Goal: Obtain resource: Obtain resource

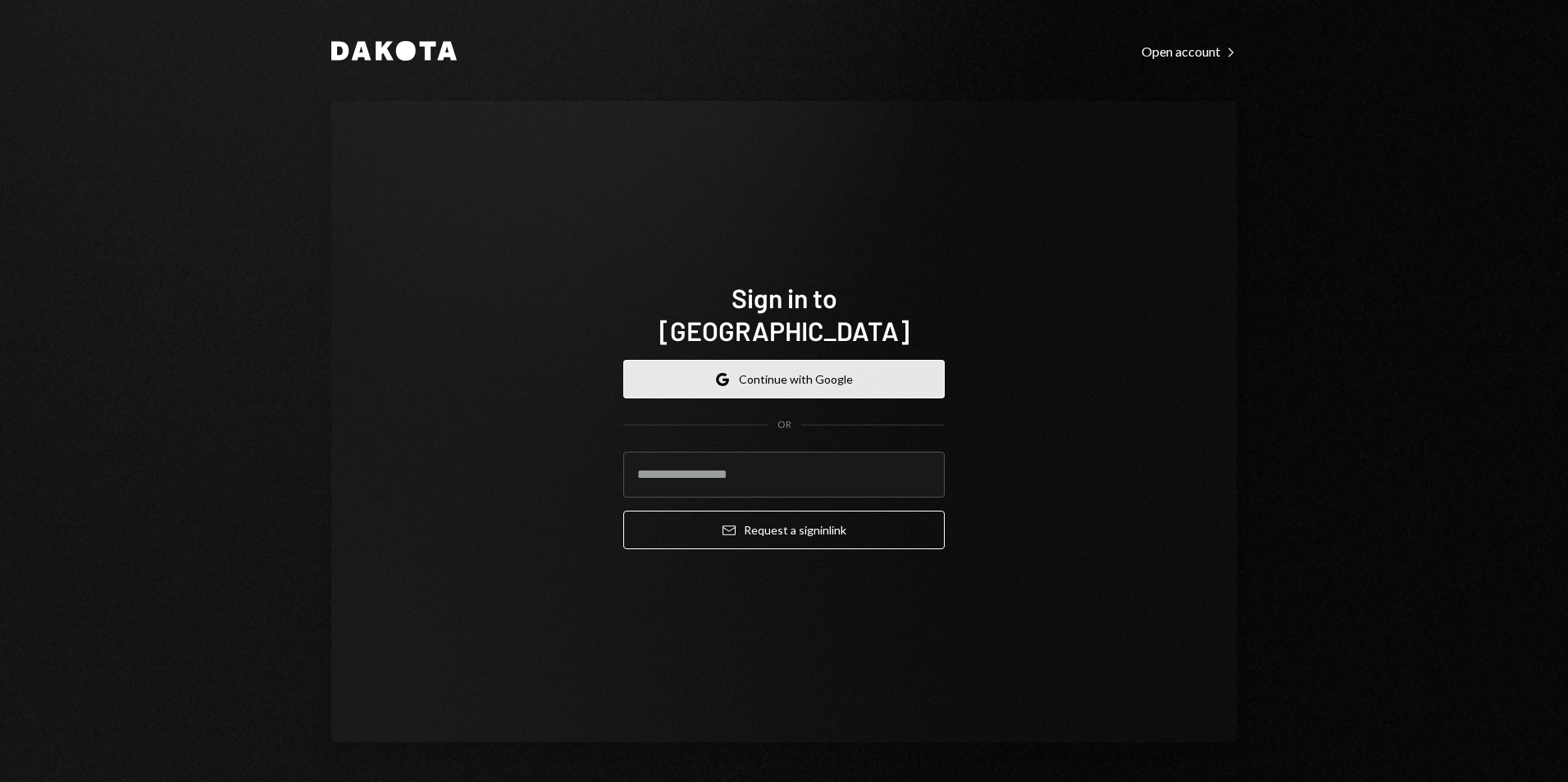
click at [837, 373] on button "Google Continue with Google" at bounding box center [784, 379] width 321 height 38
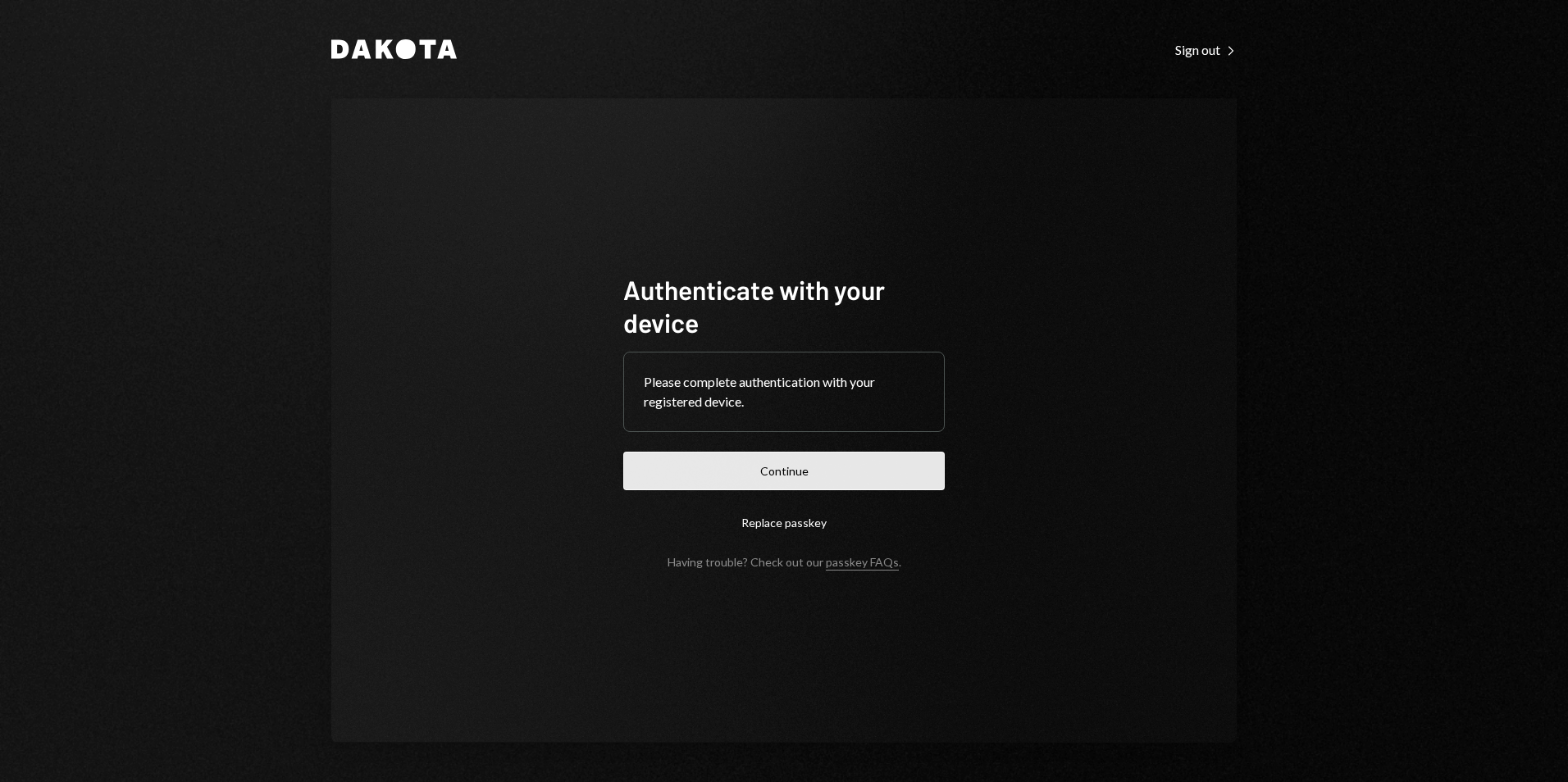
click at [843, 481] on button "Continue" at bounding box center [784, 471] width 321 height 38
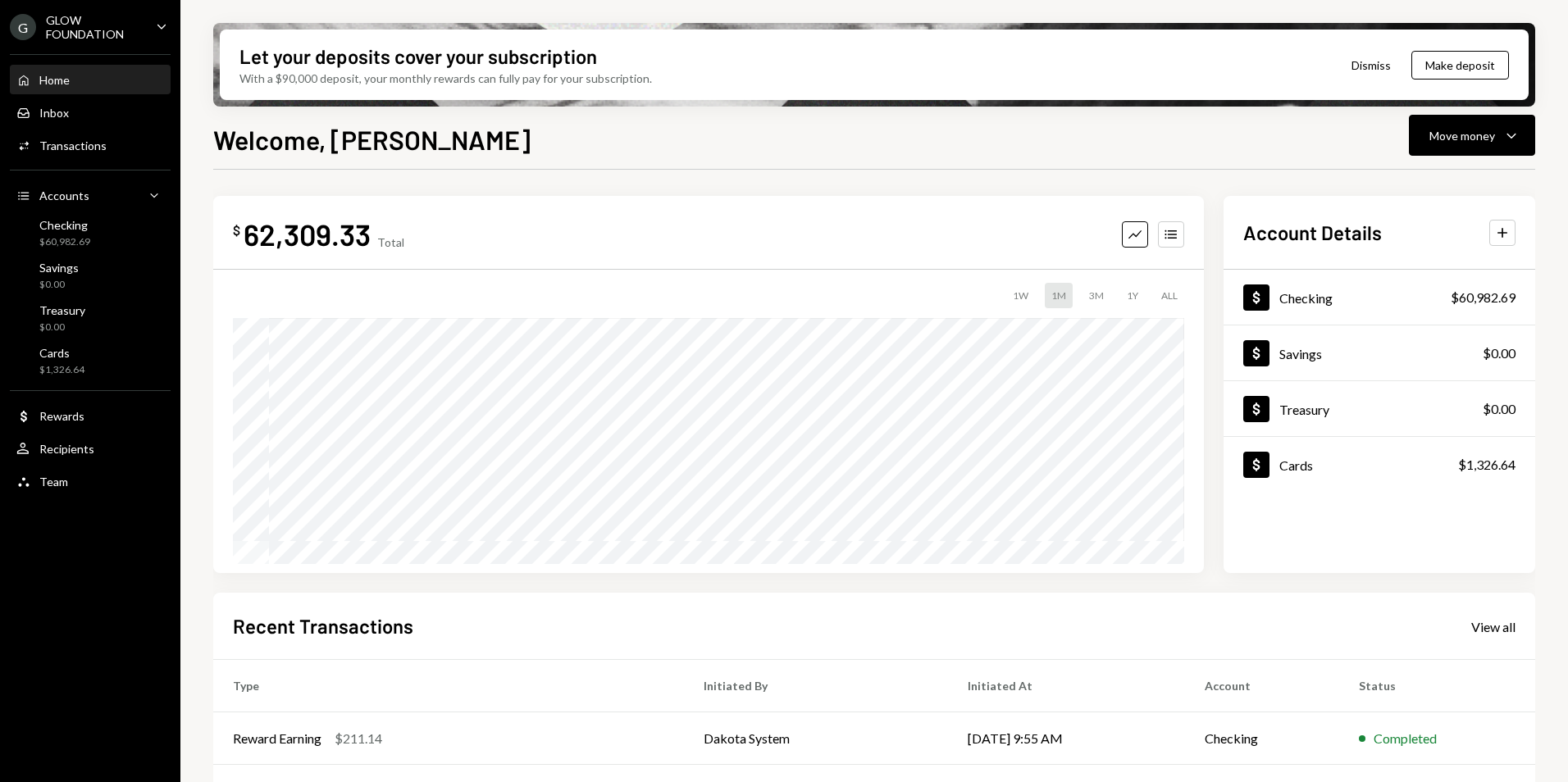
click at [163, 35] on div "Caret Down" at bounding box center [162, 27] width 18 height 21
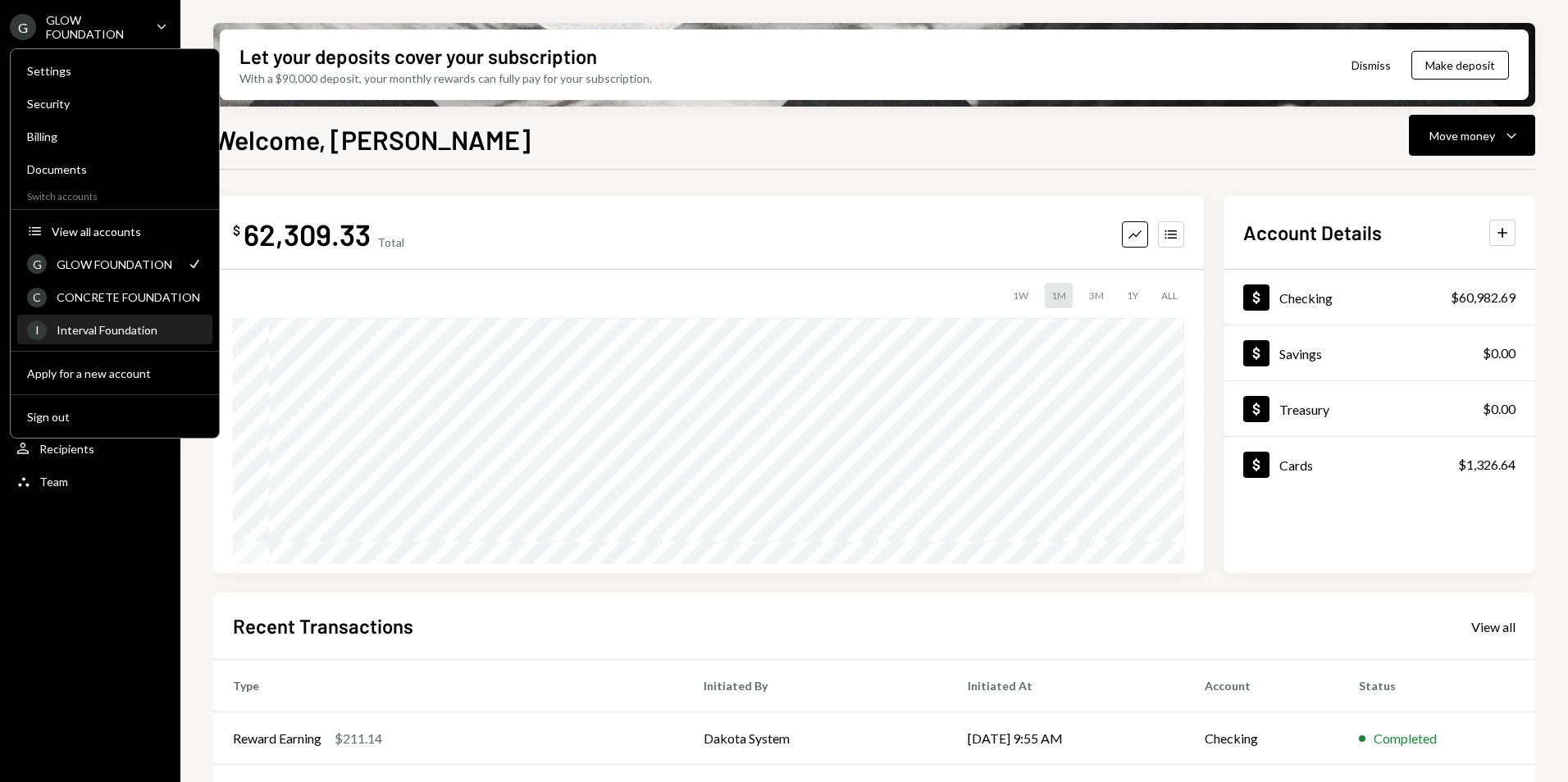
click at [117, 326] on div "Interval Foundation" at bounding box center [129, 330] width 146 height 14
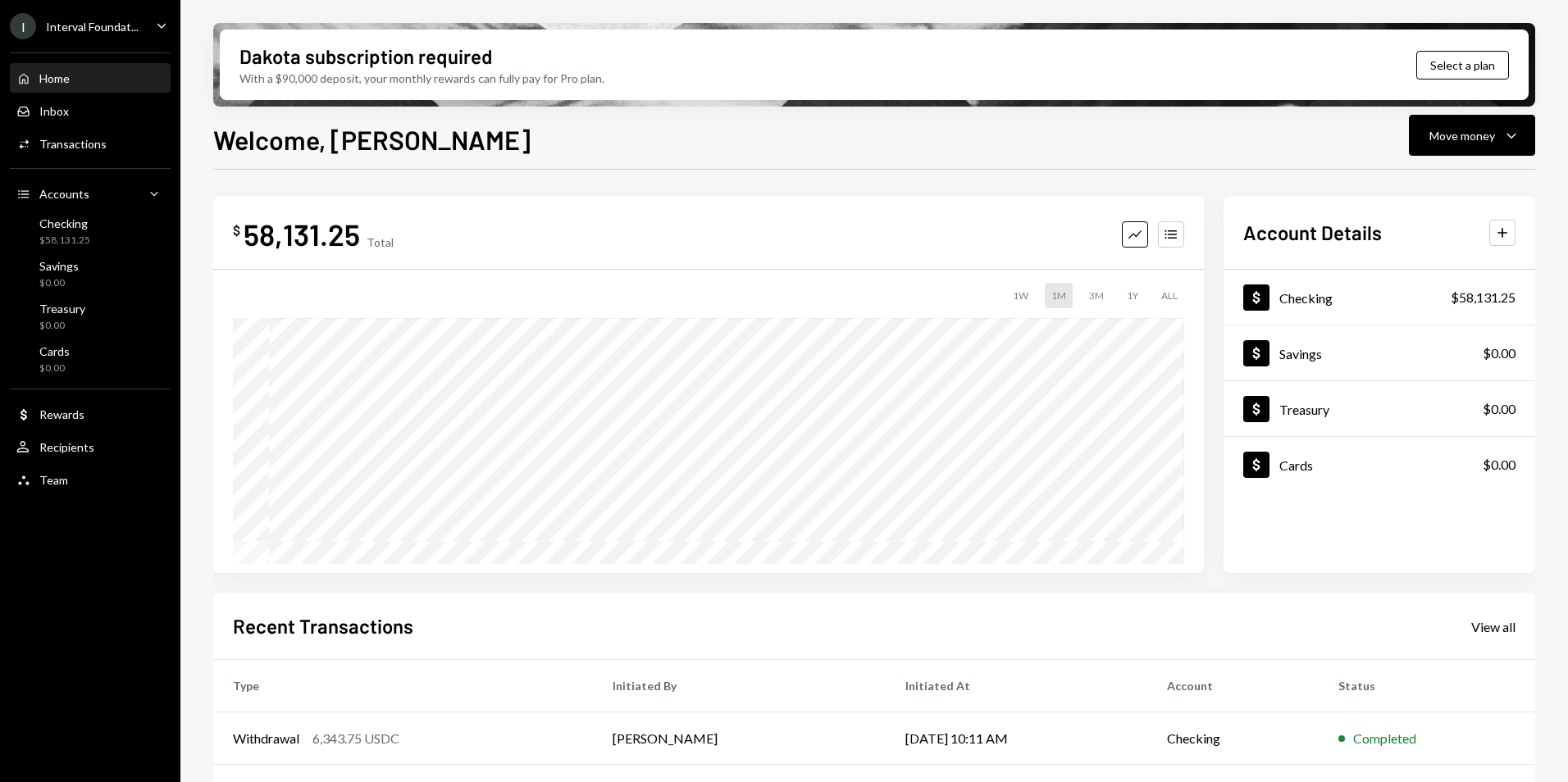
click at [78, 33] on div "Interval Foundat..." at bounding box center [93, 27] width 93 height 14
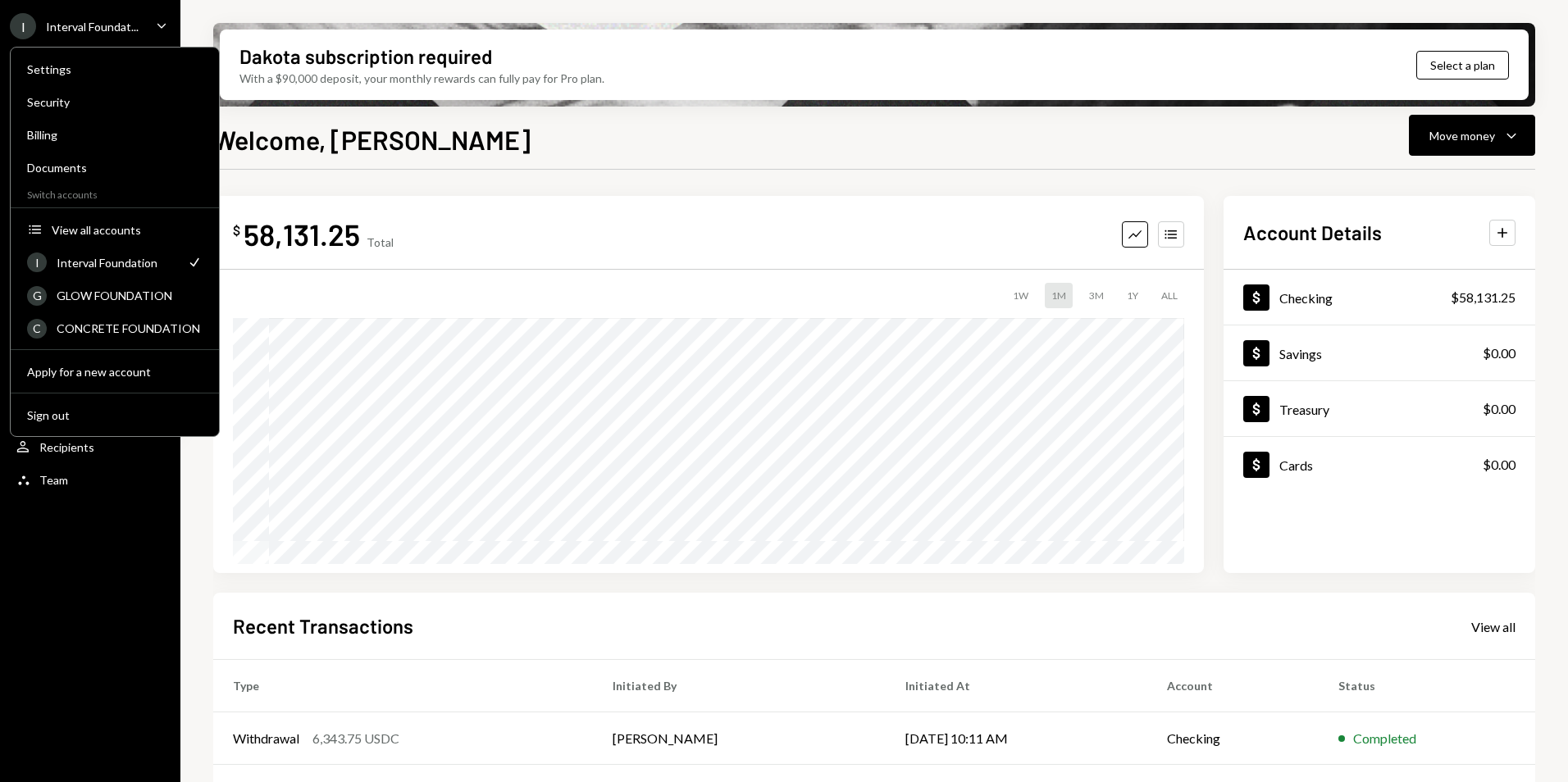
click at [497, 139] on div "Welcome, [PERSON_NAME] Move money Caret Down" at bounding box center [875, 138] width 1322 height 36
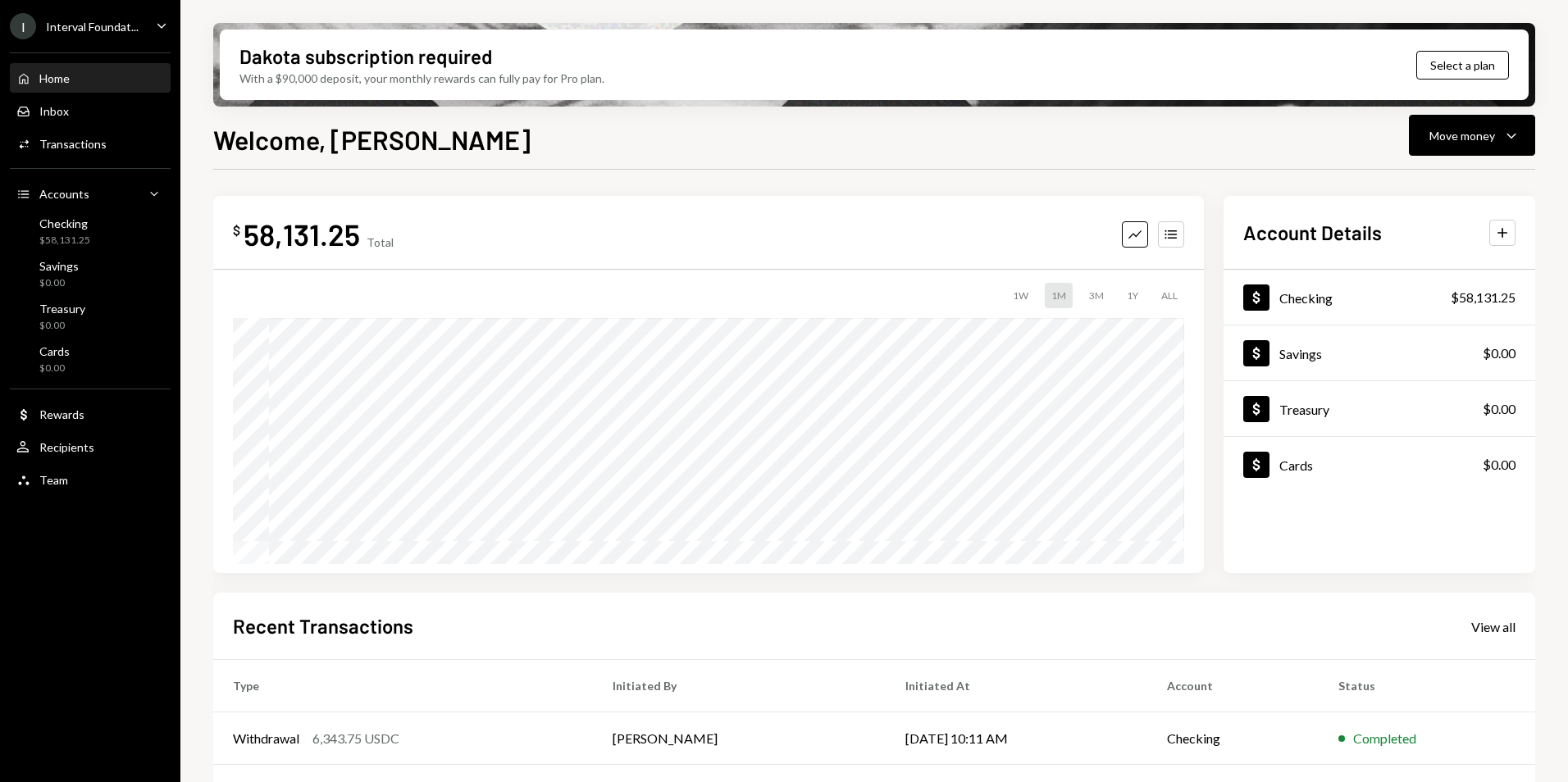
click at [120, 88] on div "Home Home" at bounding box center [91, 79] width 148 height 28
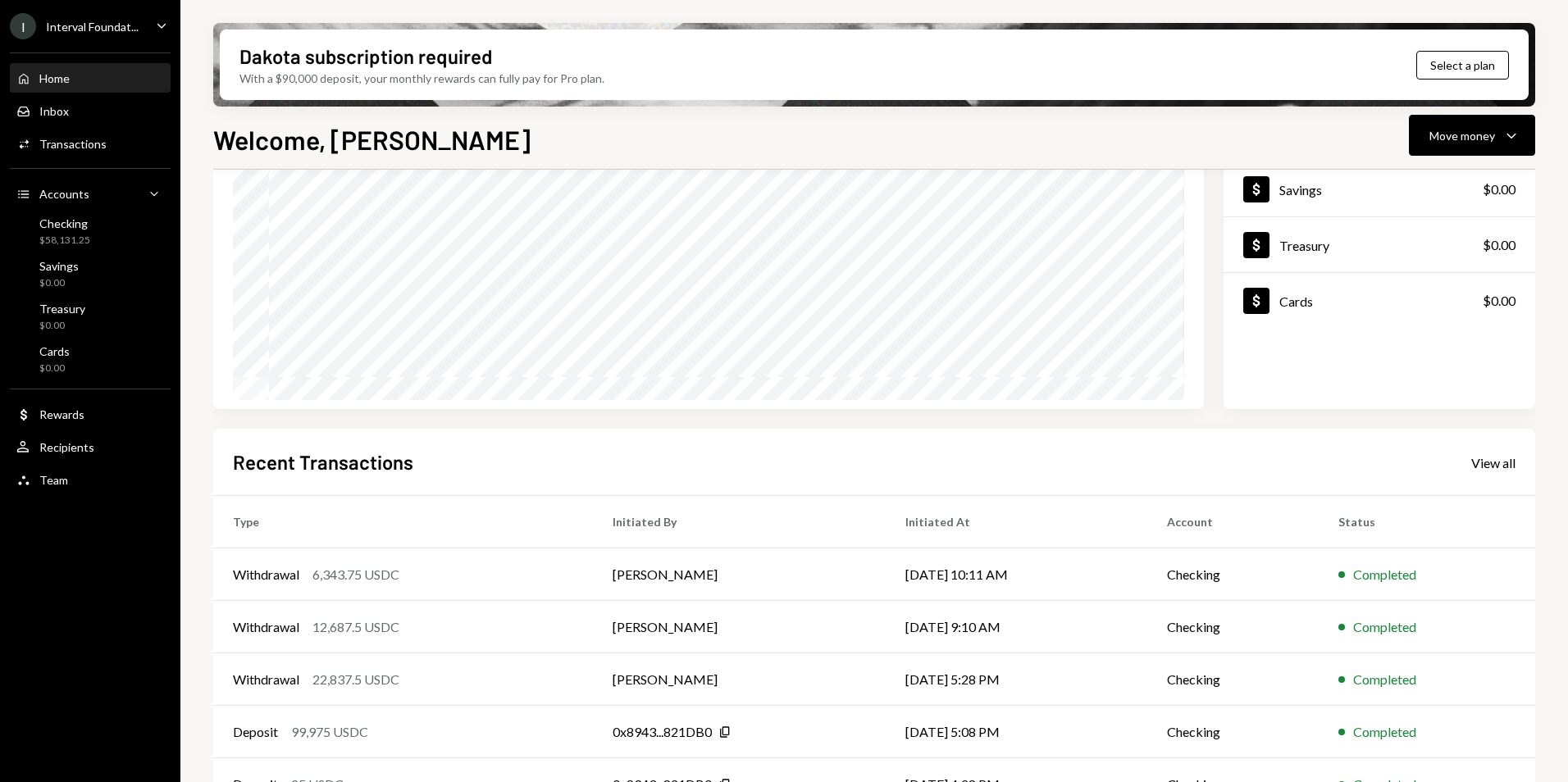
click at [27, 24] on div "I" at bounding box center [23, 26] width 27 height 27
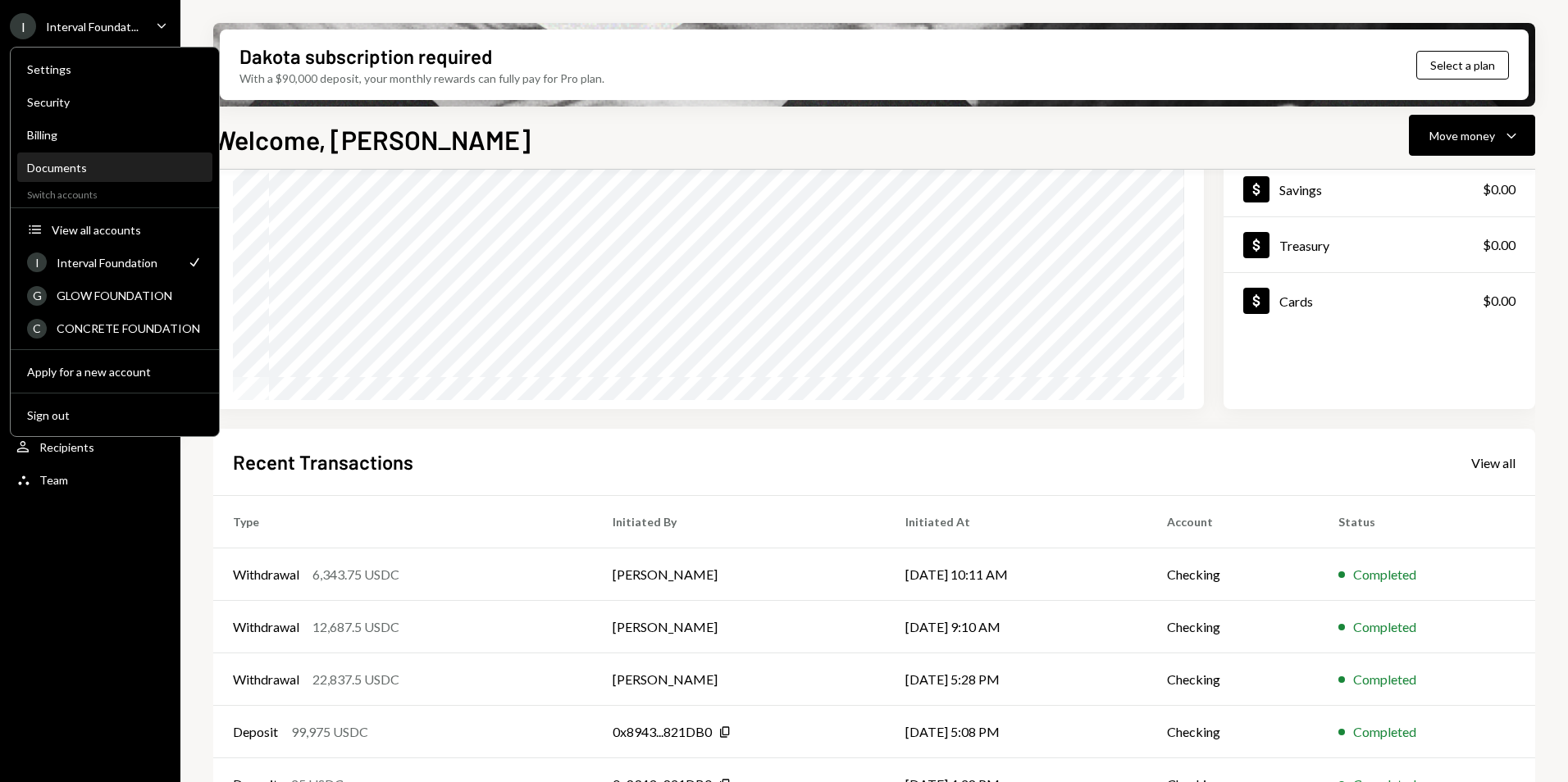
click at [93, 163] on div "Documents" at bounding box center [114, 167] width 175 height 14
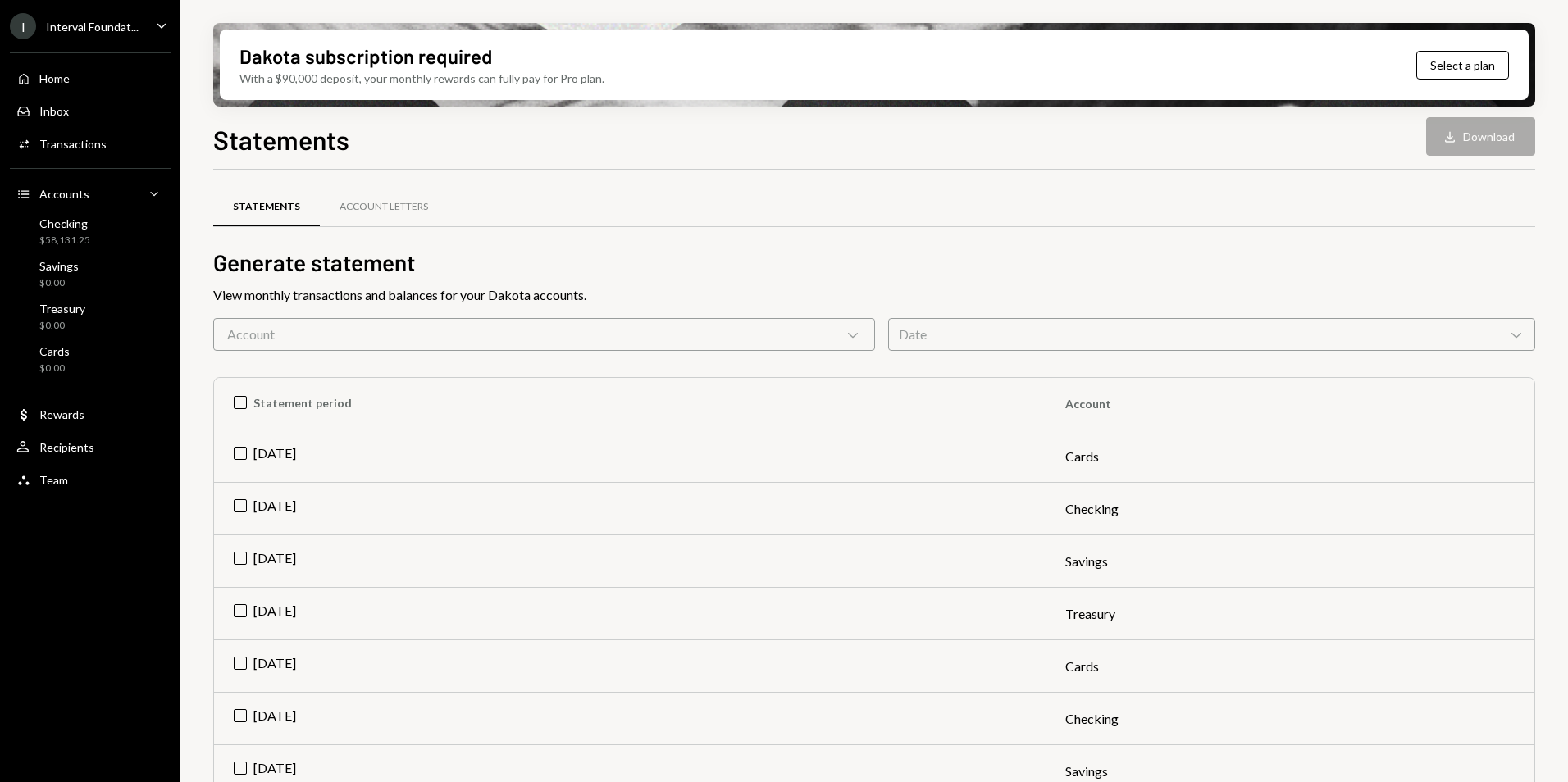
click at [846, 340] on icon "Chevron Down" at bounding box center [853, 334] width 17 height 17
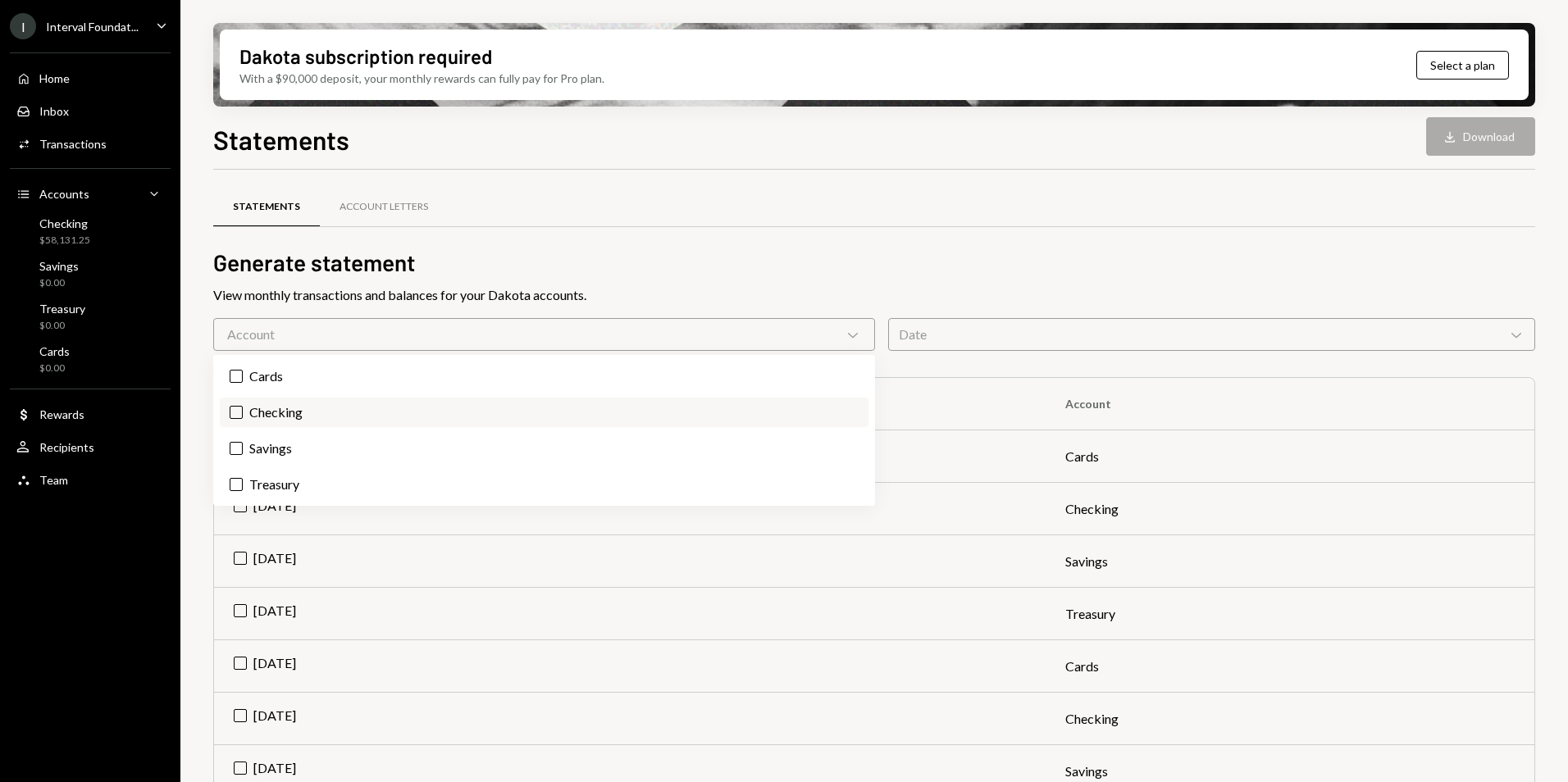
click at [234, 415] on button "Checking" at bounding box center [235, 412] width 13 height 13
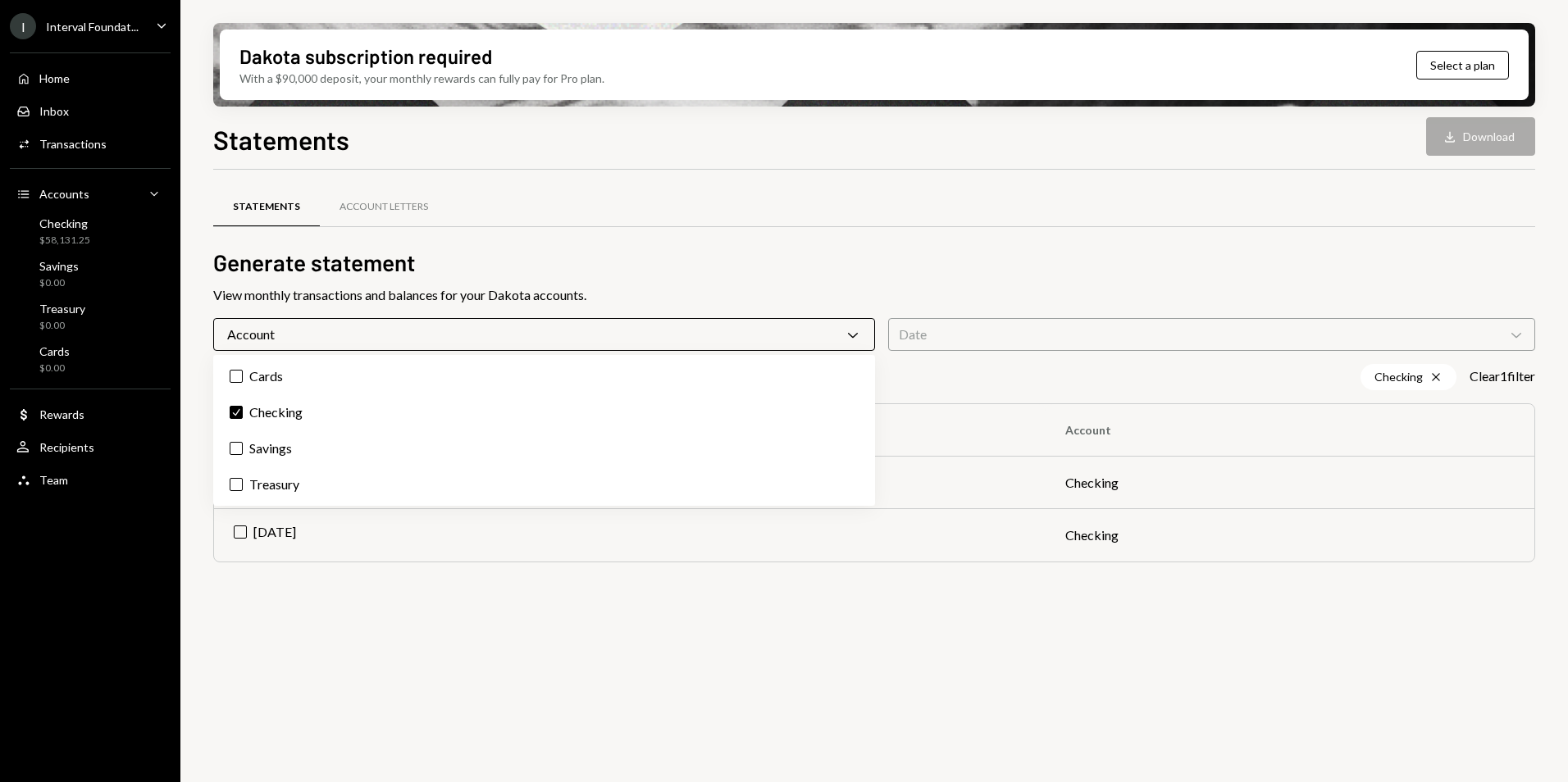
click at [647, 625] on div "Statements Account Letters Generate statement View monthly transactions and bal…" at bounding box center [875, 485] width 1322 height 631
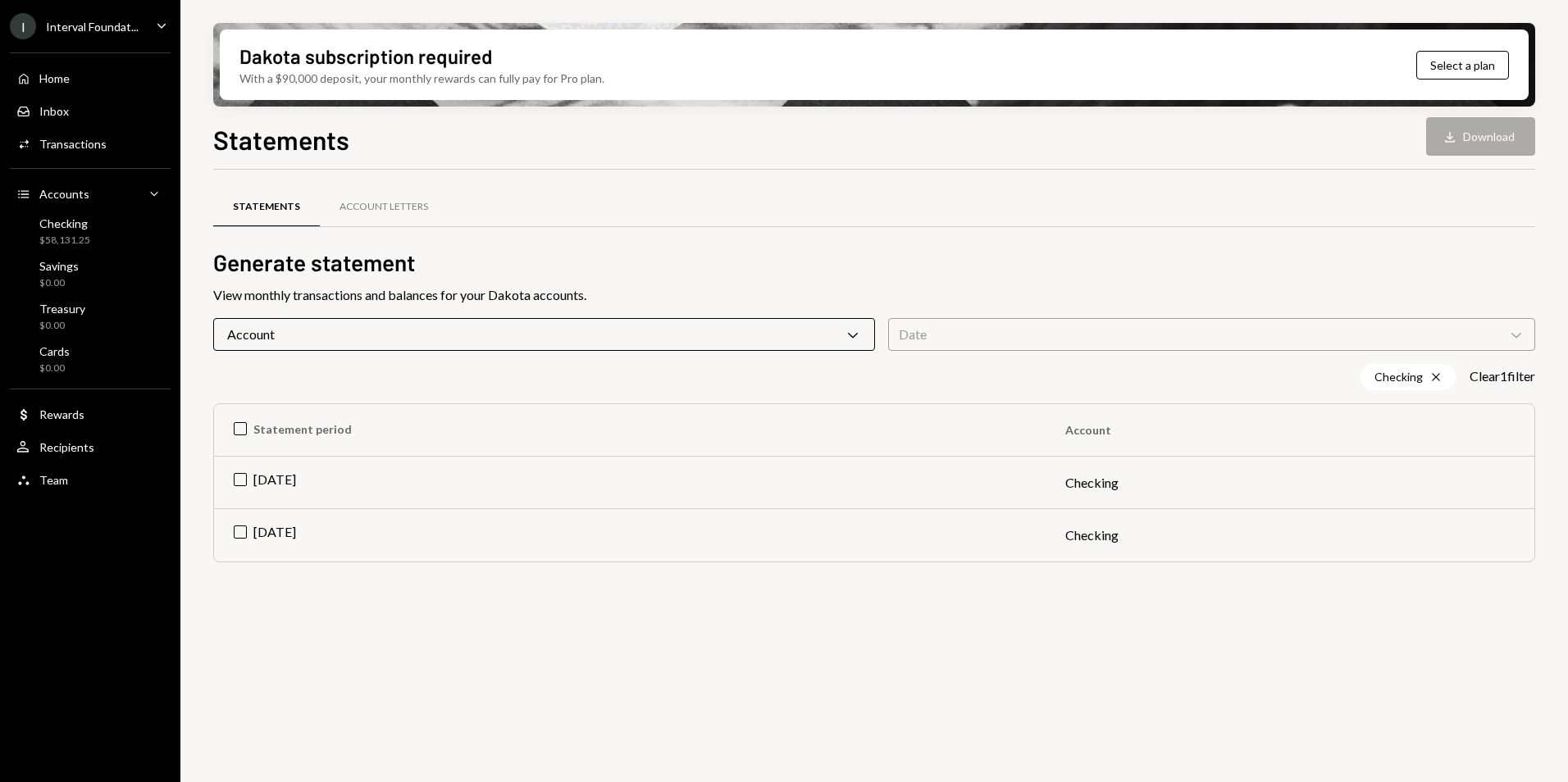
click at [1277, 347] on div "Date Chevron Down" at bounding box center [1211, 334] width 647 height 33
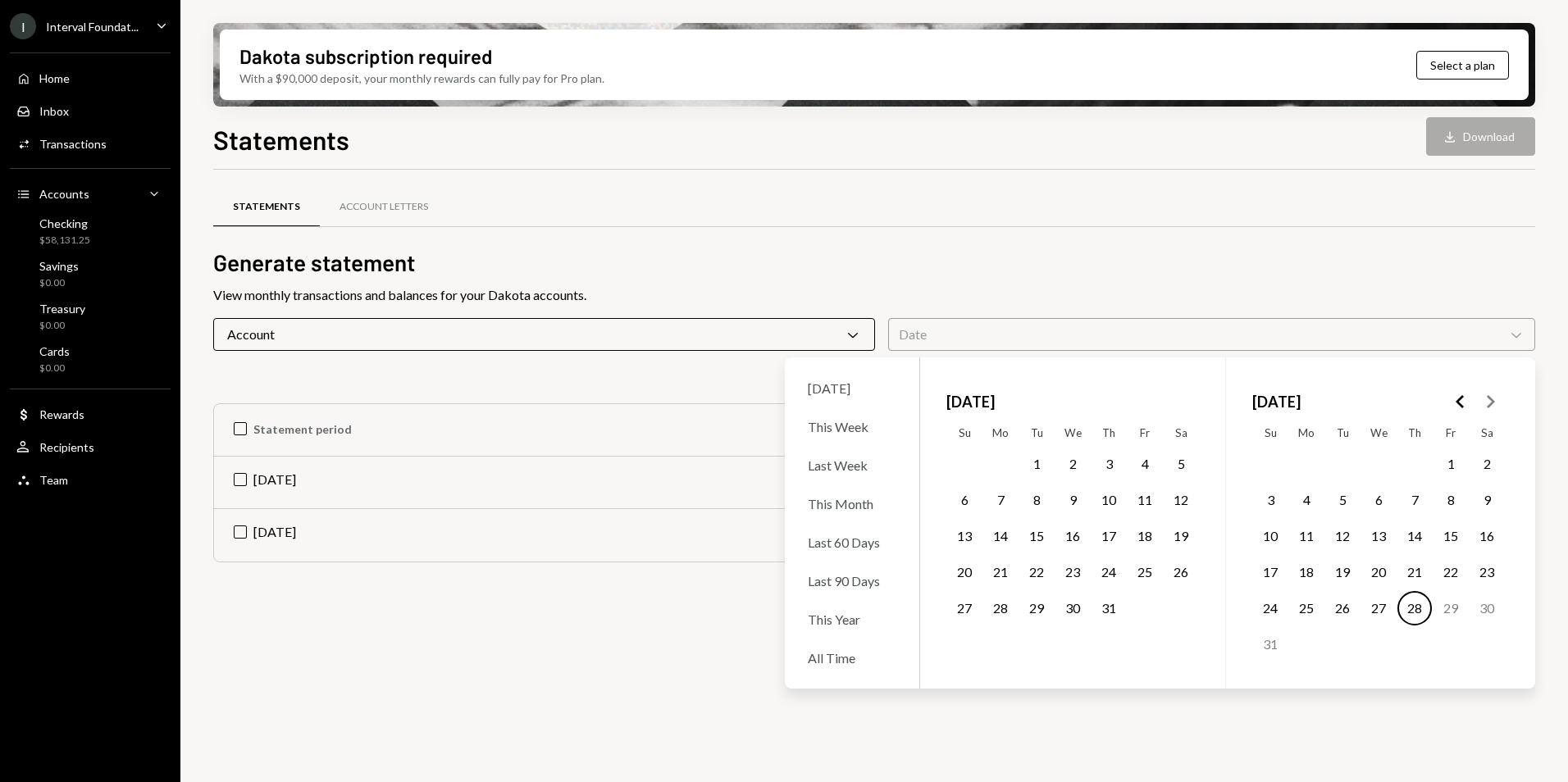
click at [1466, 406] on icon "Go to the Previous Month" at bounding box center [1461, 402] width 20 height 20
click at [1462, 403] on icon "Go to the Previous Month" at bounding box center [1461, 402] width 20 height 20
click at [1494, 404] on icon "Go to the Next Month" at bounding box center [1490, 402] width 20 height 20
click at [1348, 463] on button "1" at bounding box center [1342, 464] width 34 height 34
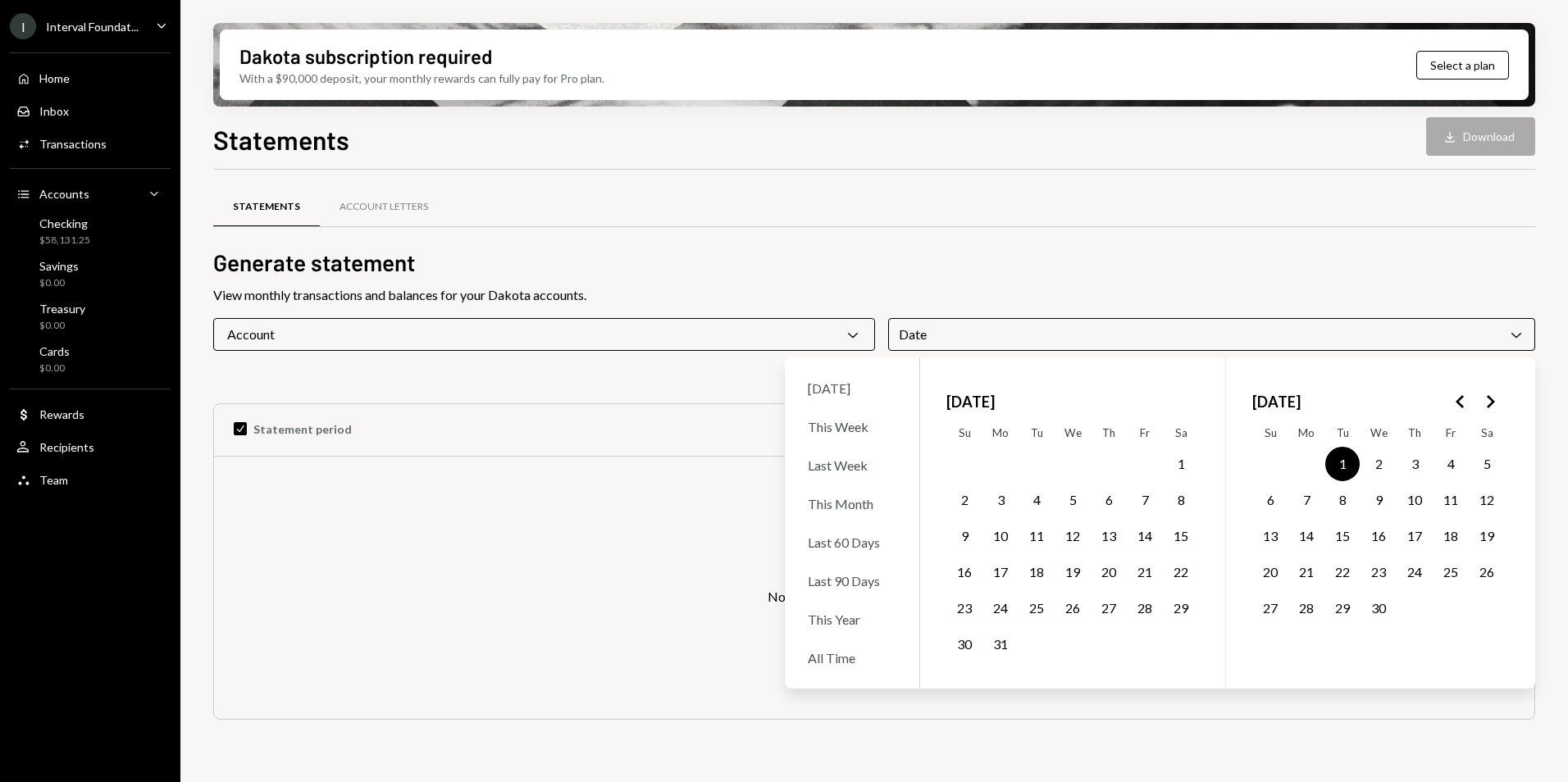
click at [1493, 405] on icon "Go to the Next Month" at bounding box center [1490, 402] width 20 height 20
click at [1456, 406] on icon "Go to the Previous Month" at bounding box center [1461, 402] width 20 height 20
click at [1309, 608] on button "30" at bounding box center [1306, 608] width 34 height 34
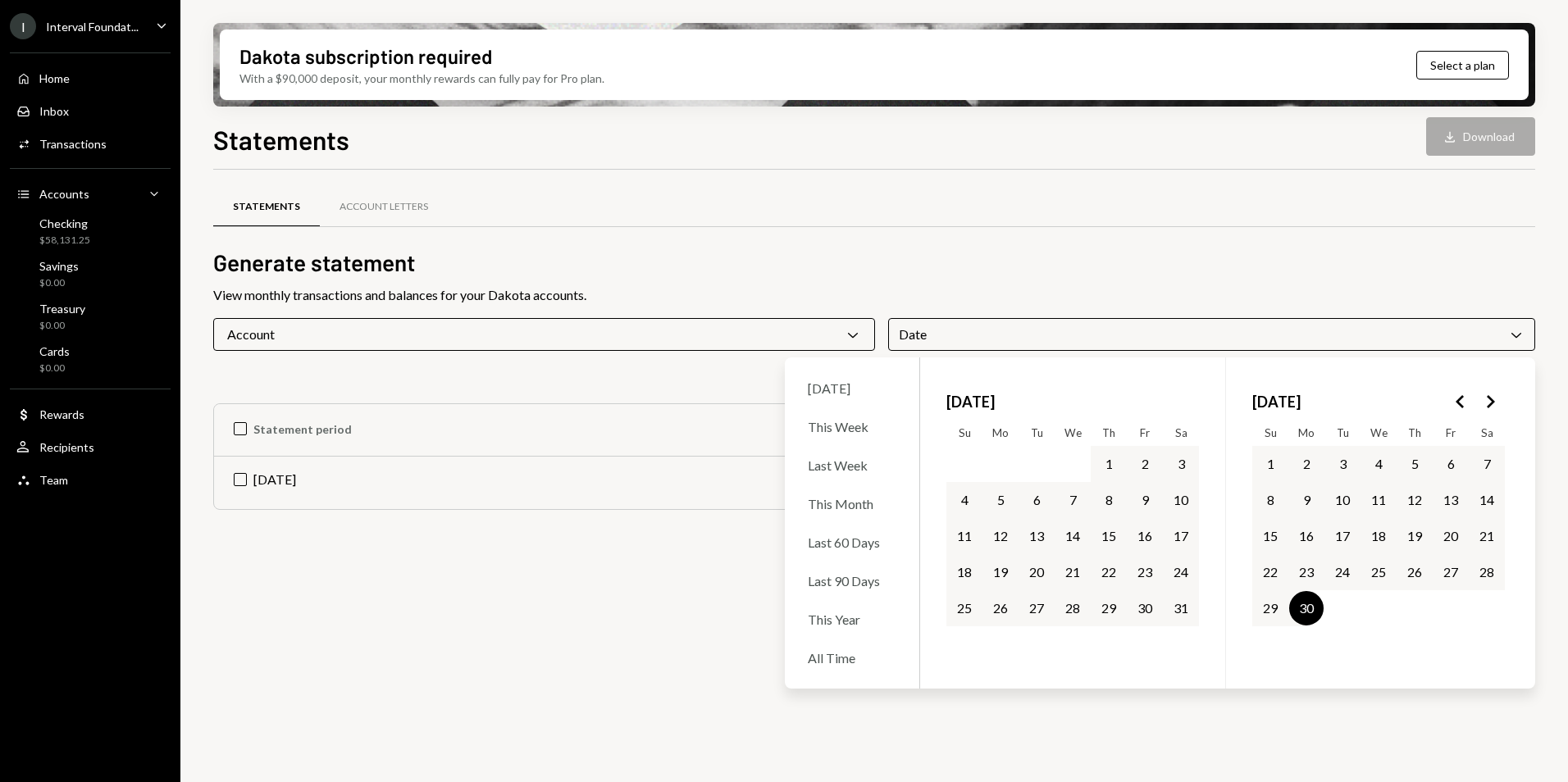
click at [1464, 405] on icon "Go to the Previous Month" at bounding box center [1461, 402] width 20 height 20
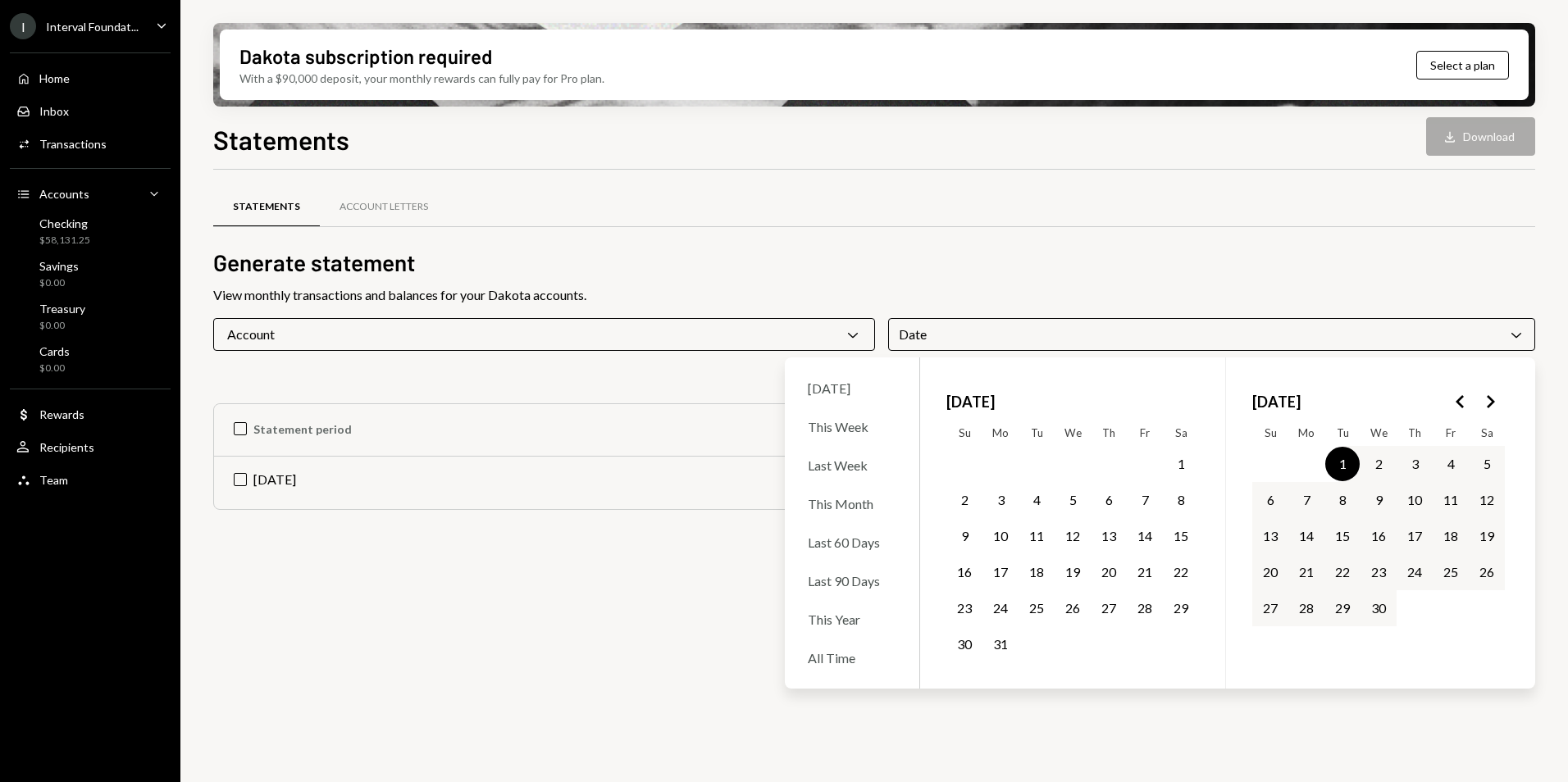
click at [1490, 404] on polygon "Go to the Next Month" at bounding box center [1491, 401] width 8 height 13
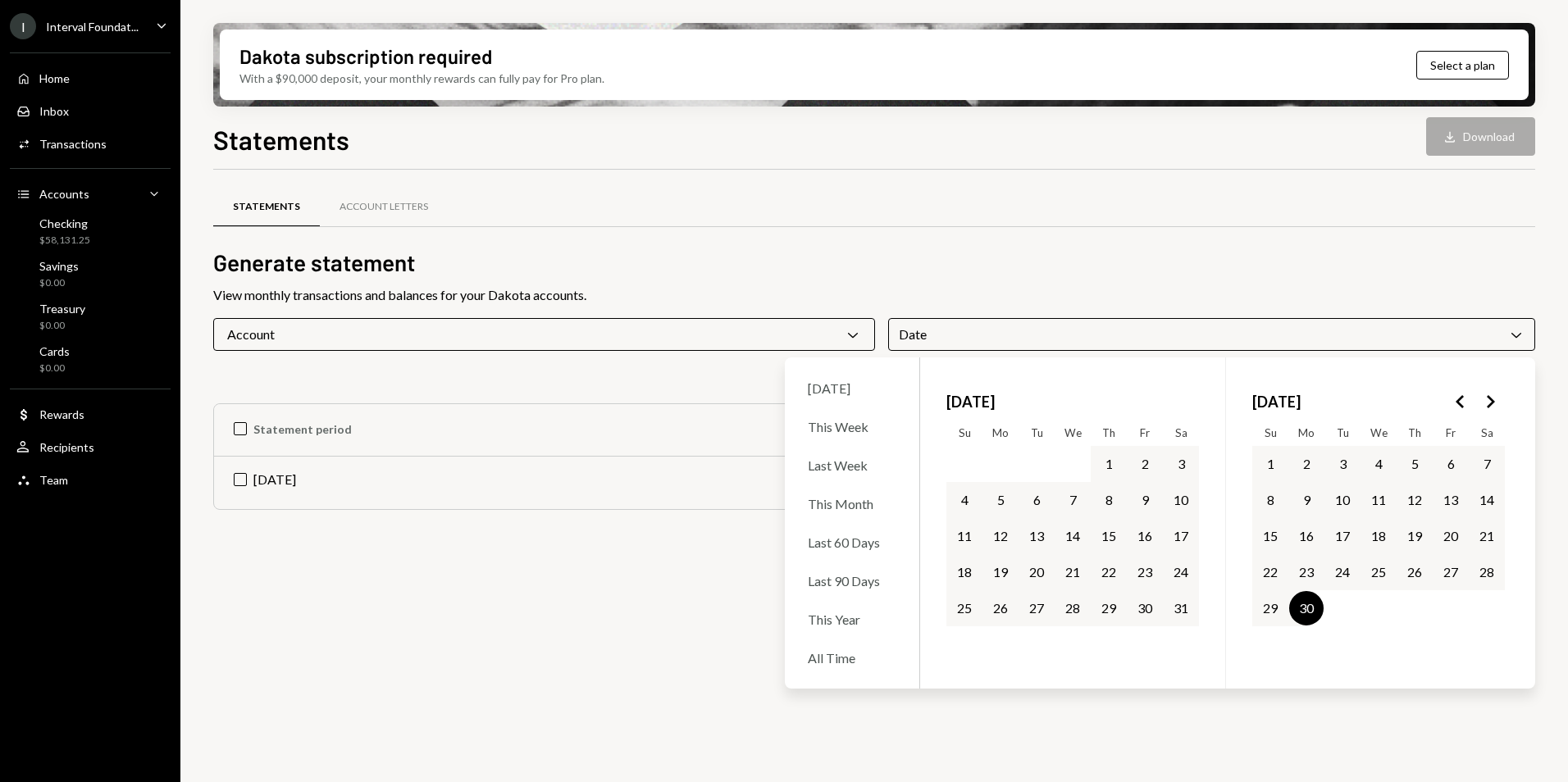
click at [1311, 614] on button "30" at bounding box center [1306, 608] width 34 height 34
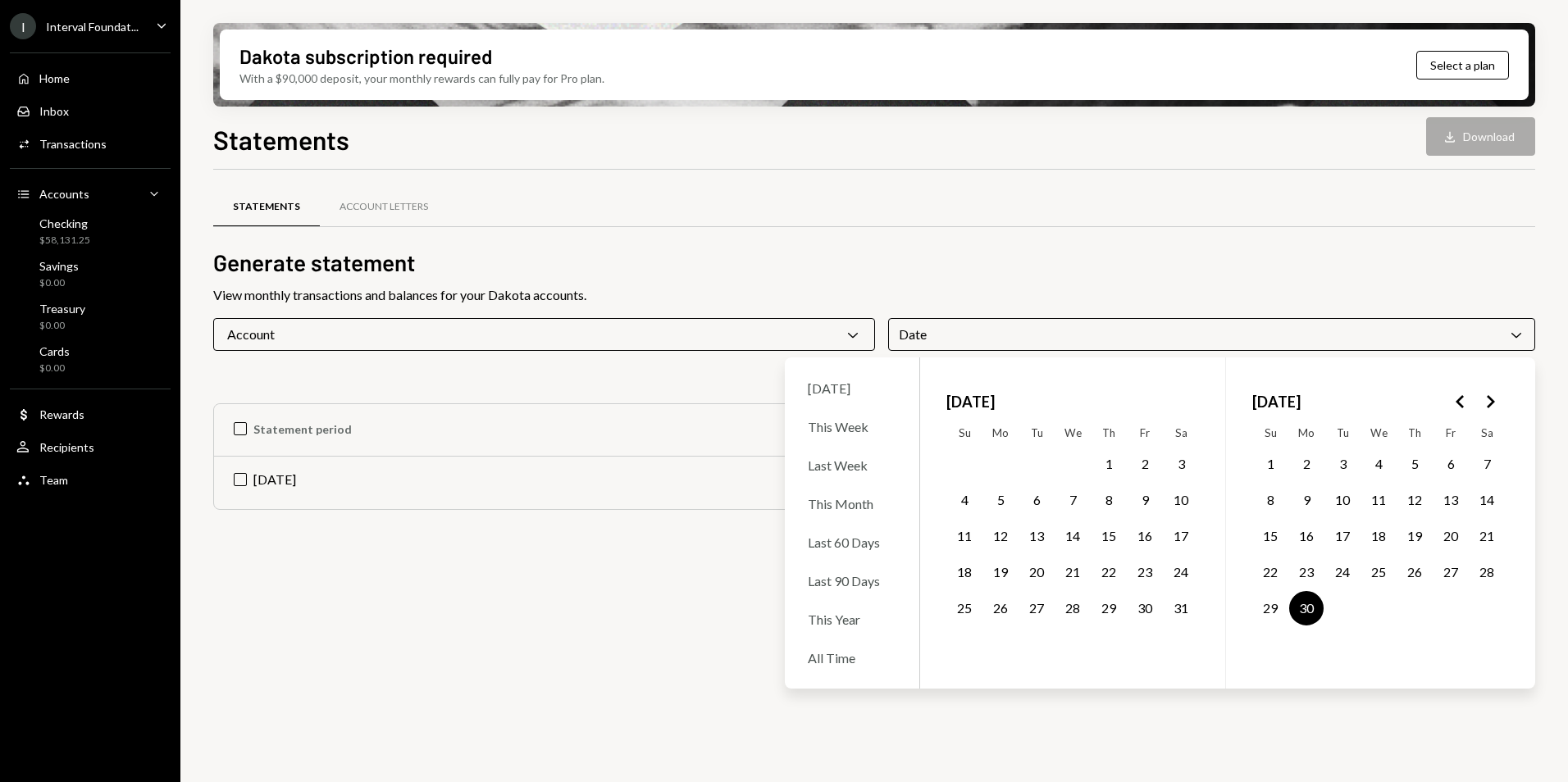
click at [1310, 611] on button "30" at bounding box center [1306, 608] width 34 height 34
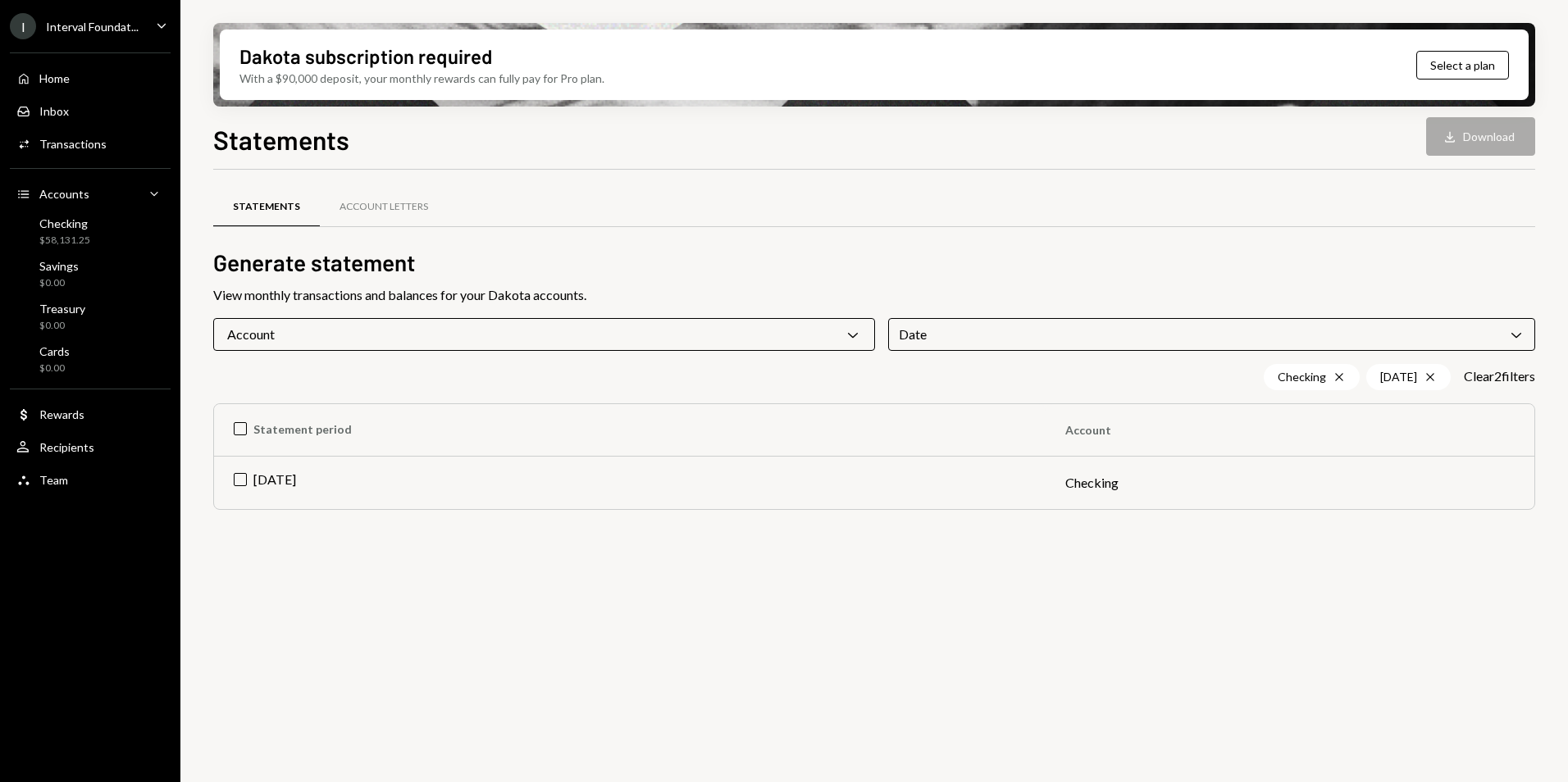
click at [1288, 714] on div "Statements Account Letters Generate statement View monthly transactions and bal…" at bounding box center [875, 485] width 1322 height 631
click at [1427, 376] on icon "Cross" at bounding box center [1430, 376] width 13 height 13
click at [1517, 336] on icon "Chevron Down" at bounding box center [1516, 334] width 17 height 17
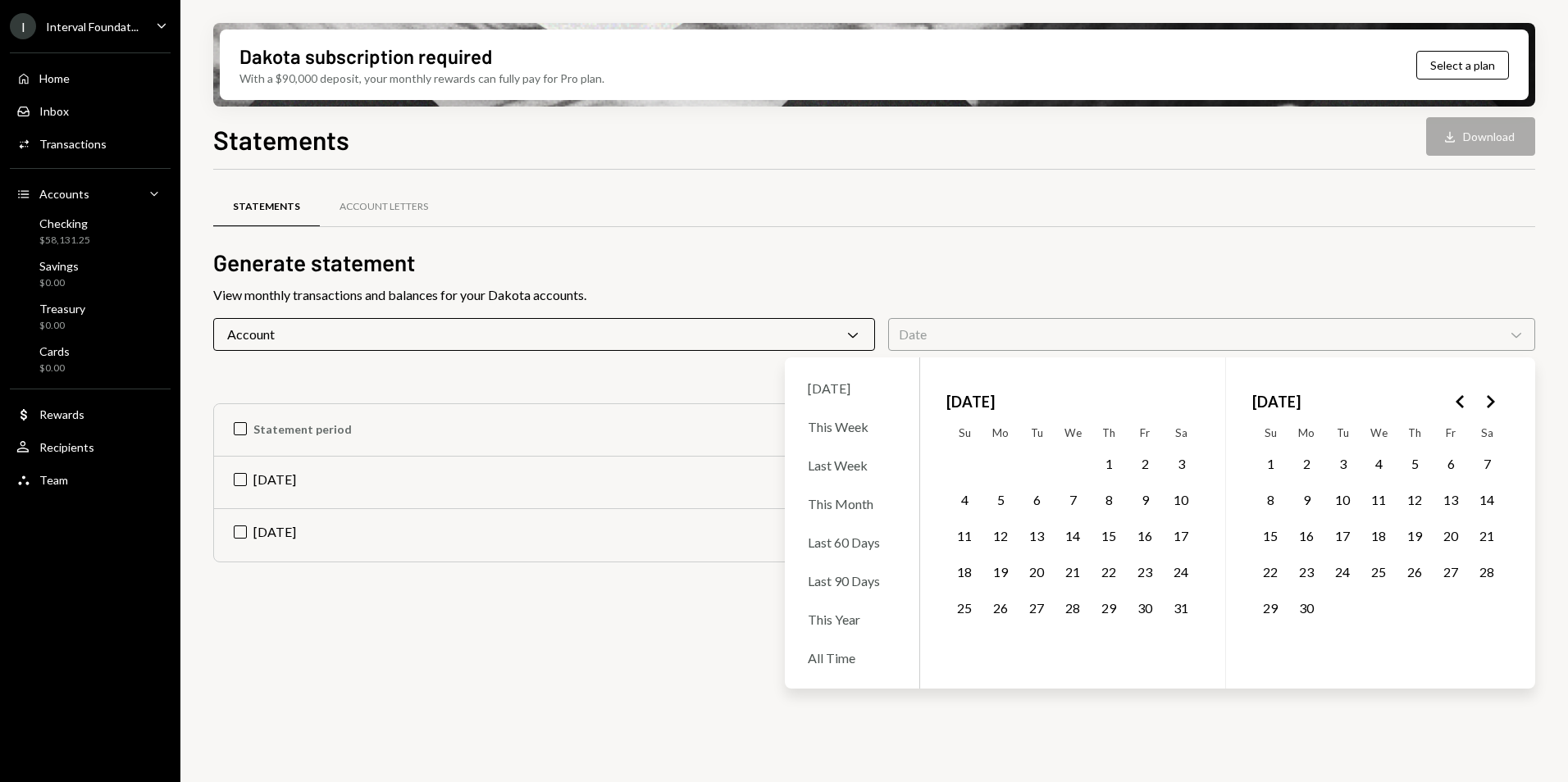
click at [1464, 405] on icon "Go to the Previous Month" at bounding box center [1461, 402] width 20 height 20
click at [1345, 463] on button "1" at bounding box center [1342, 464] width 34 height 34
click at [1494, 405] on icon "Go to the Next Month" at bounding box center [1490, 402] width 20 height 20
click at [1306, 612] on button "30" at bounding box center [1306, 608] width 34 height 34
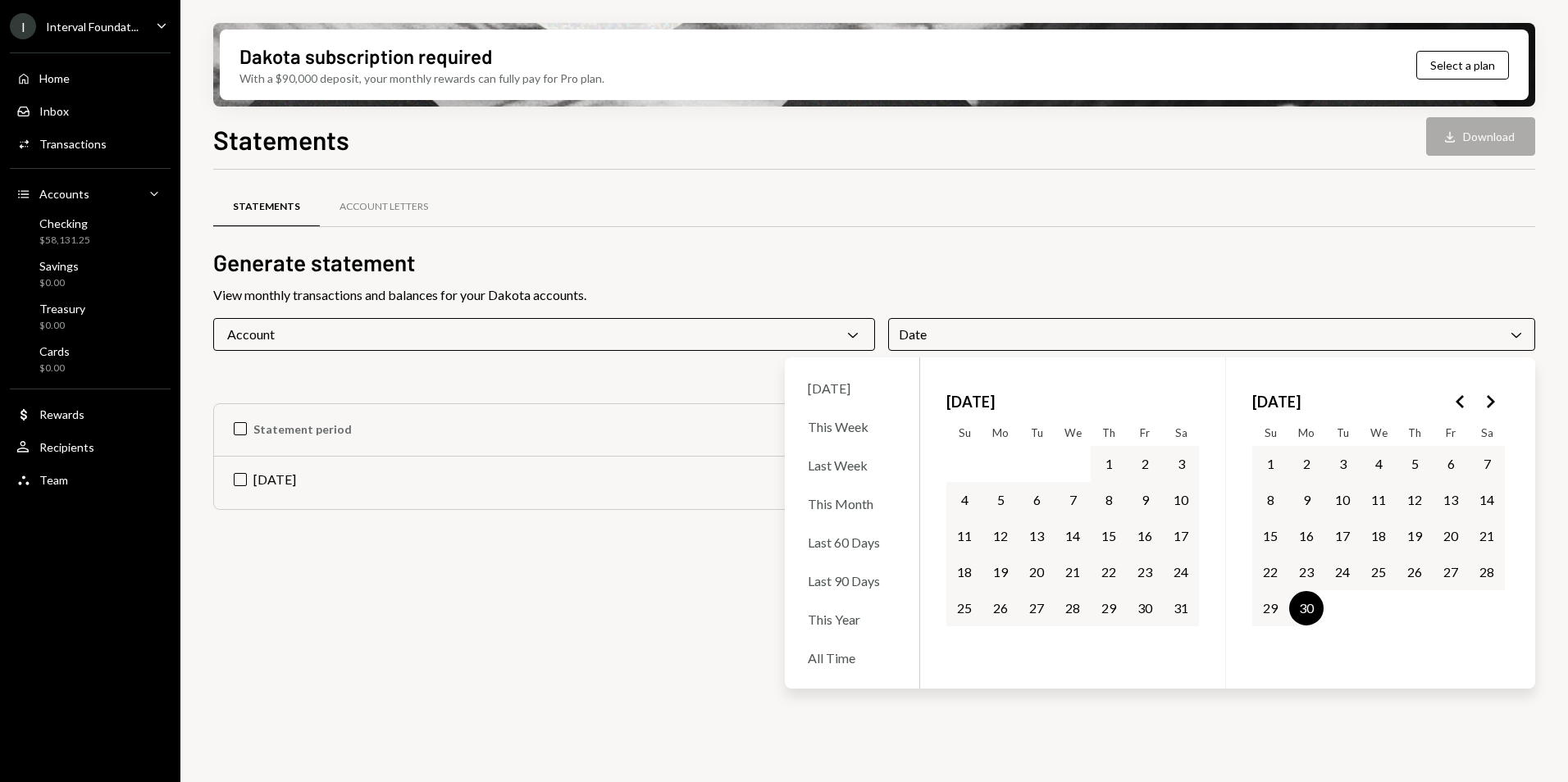
click at [1310, 607] on button "30" at bounding box center [1306, 608] width 34 height 34
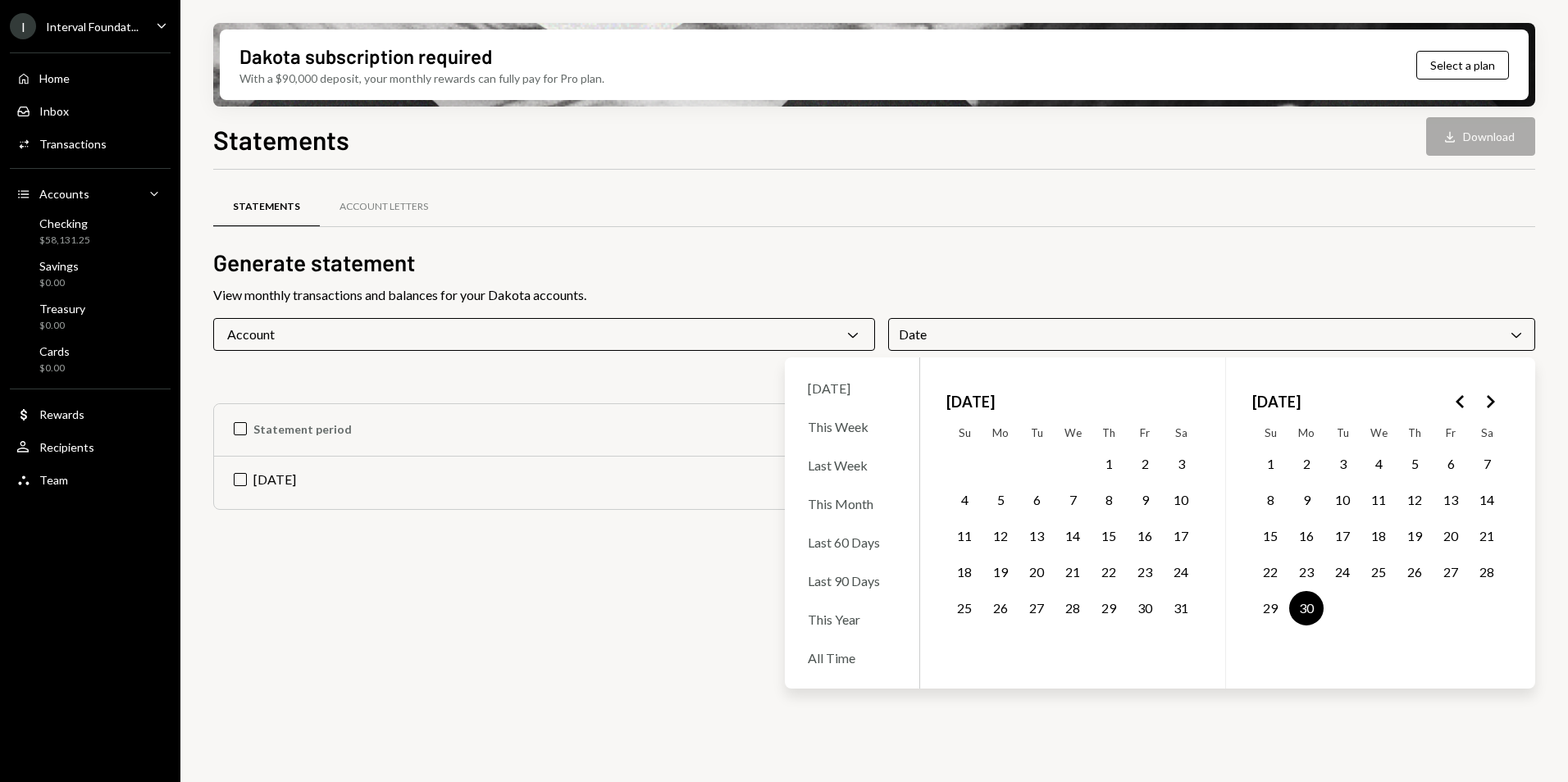
click at [1309, 607] on button "30" at bounding box center [1306, 608] width 34 height 34
click at [1310, 615] on button "30" at bounding box center [1306, 608] width 34 height 34
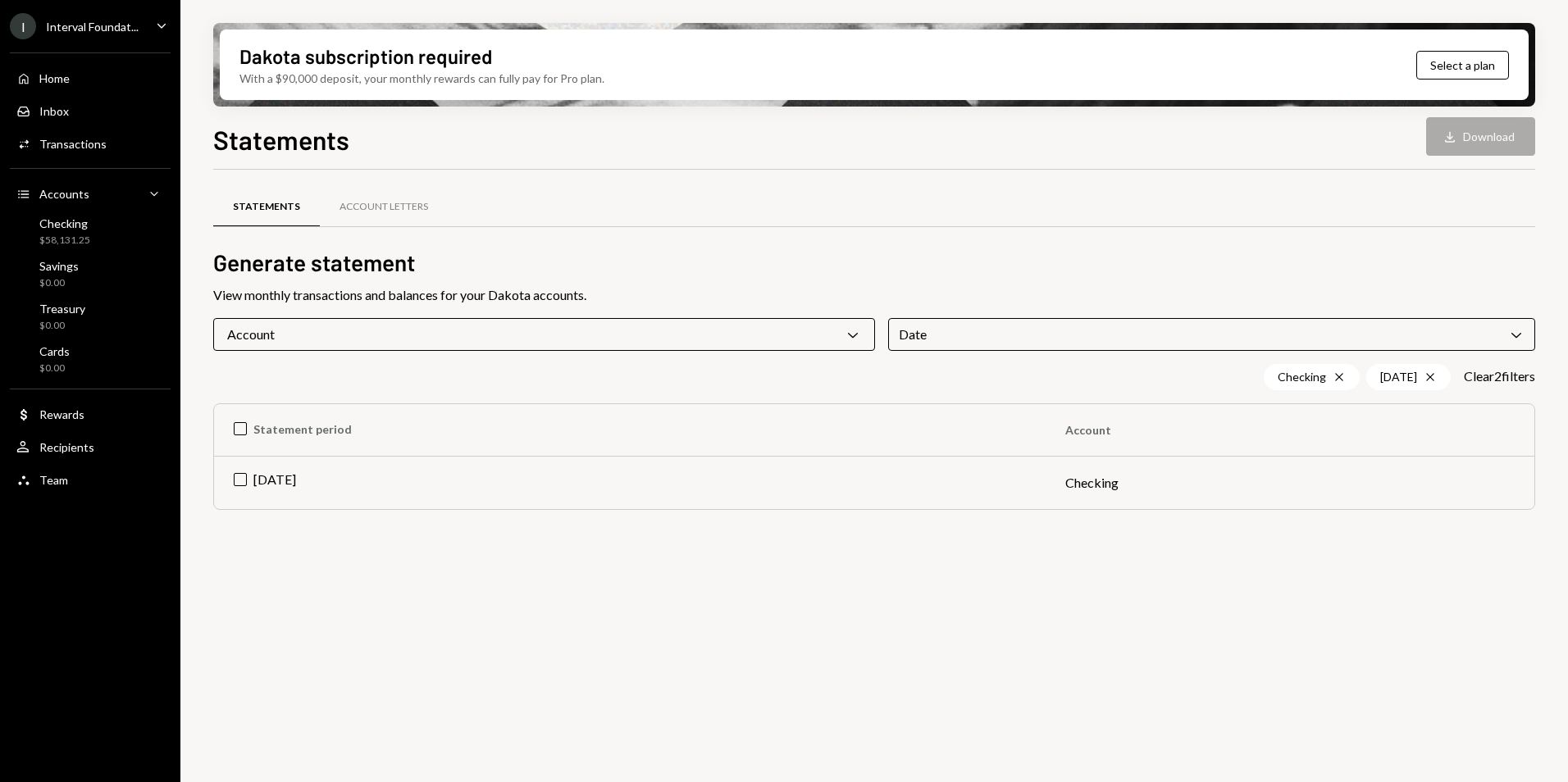
drag, startPoint x: 1332, startPoint y: 715, endPoint x: 1332, endPoint y: 728, distance: 13.0
click at [1332, 713] on div "Statements Account Letters Generate statement View monthly transactions and bal…" at bounding box center [875, 485] width 1322 height 631
click at [1429, 380] on icon "Cross" at bounding box center [1430, 376] width 13 height 13
click at [1517, 336] on icon "Chevron Down" at bounding box center [1516, 334] width 17 height 17
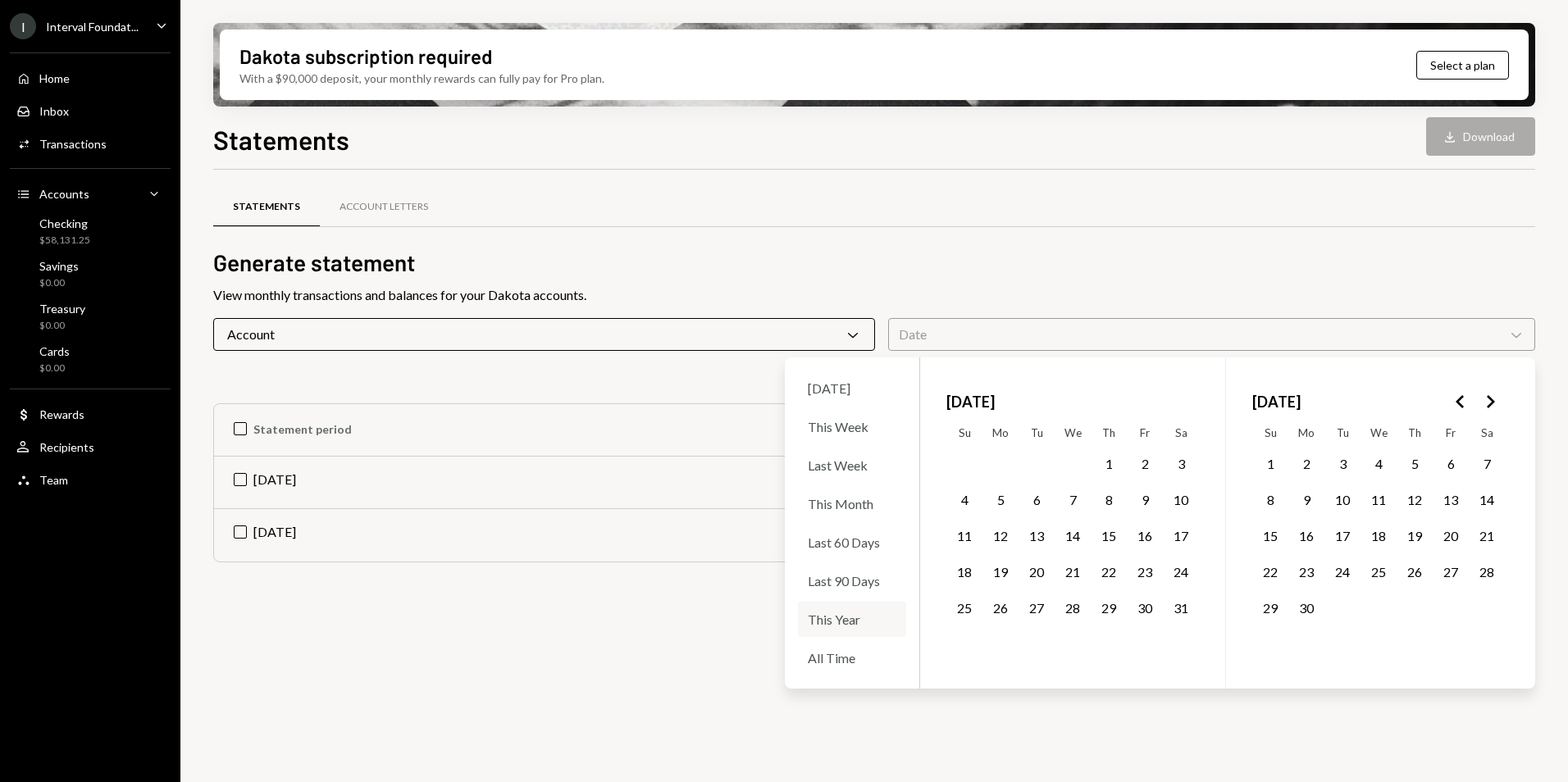
click at [853, 622] on div "This Year" at bounding box center [852, 619] width 108 height 35
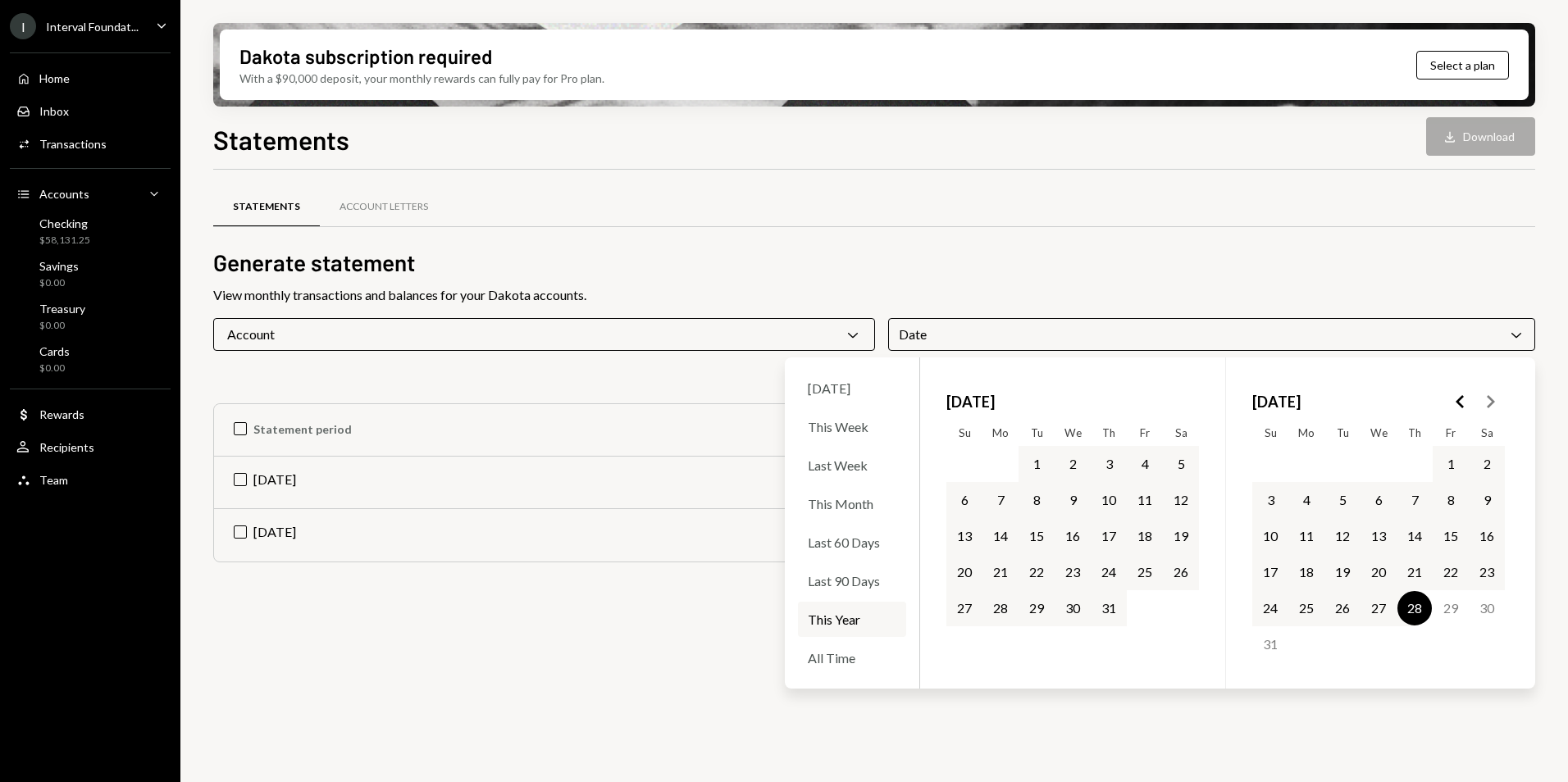
click at [1360, 714] on div "Statements Account Letters Generate statement View monthly transactions and bal…" at bounding box center [875, 485] width 1322 height 631
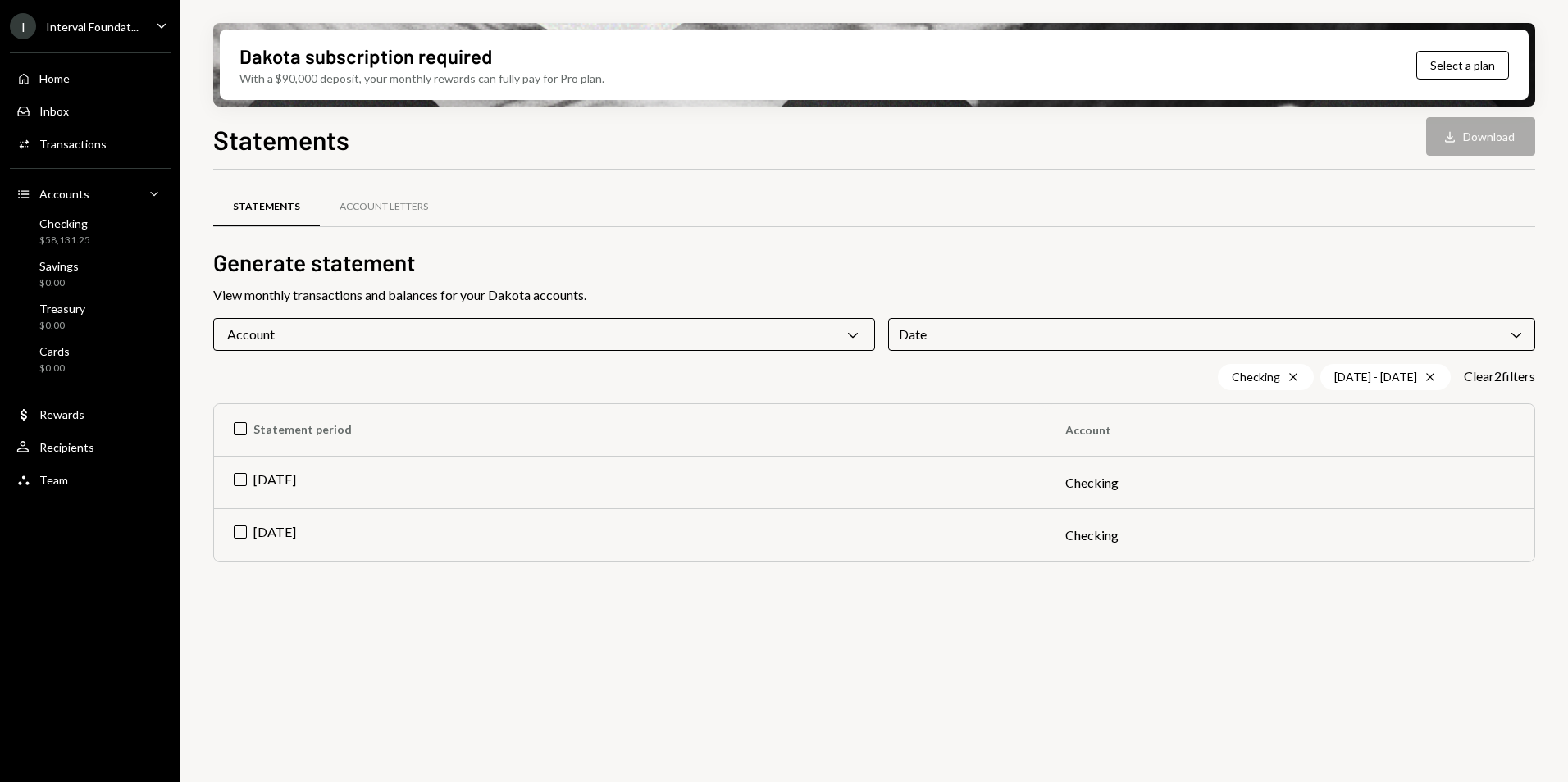
click at [855, 333] on icon "Chevron Down" at bounding box center [853, 334] width 17 height 17
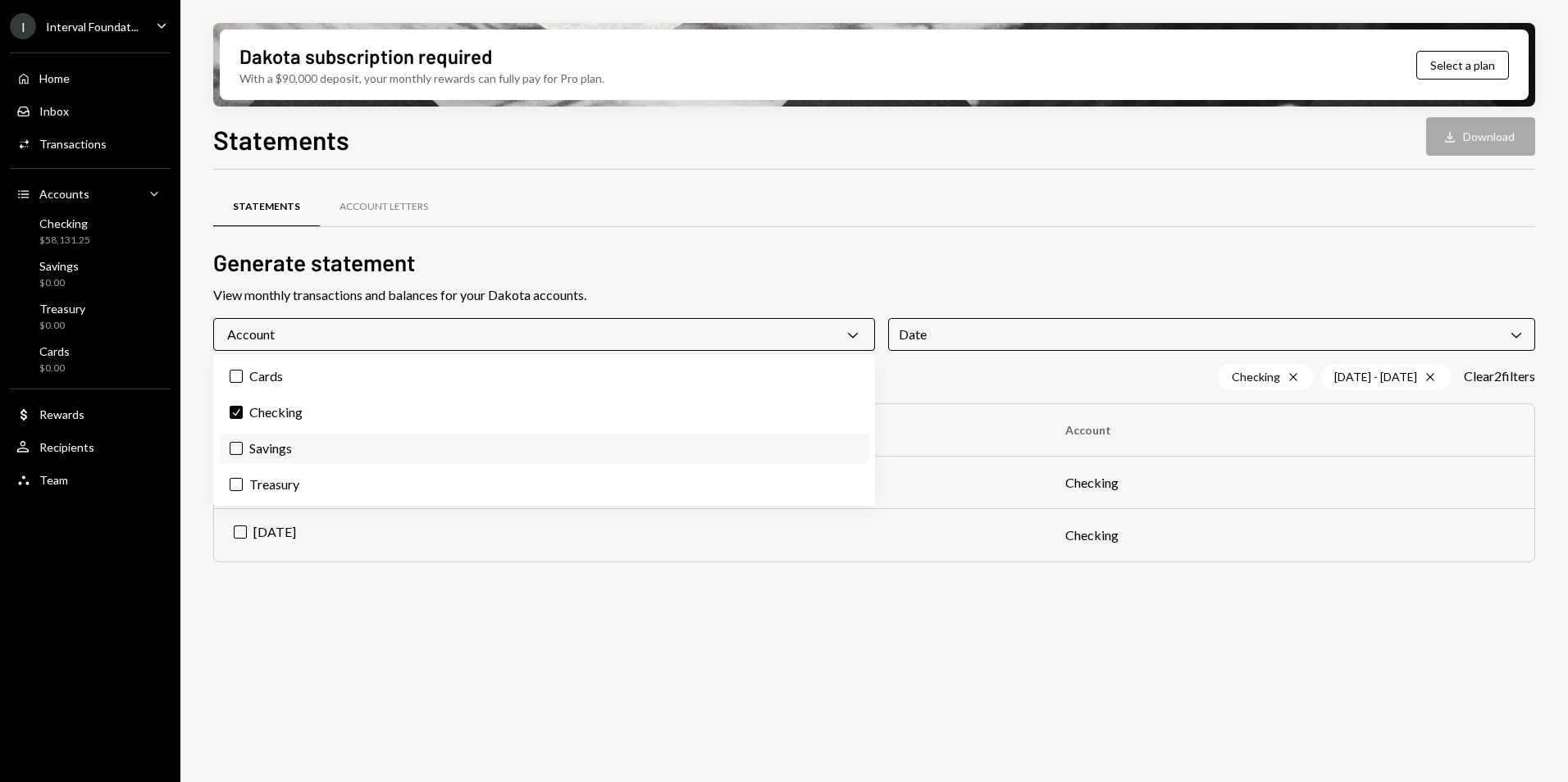
click at [240, 453] on button "Savings" at bounding box center [235, 448] width 13 height 13
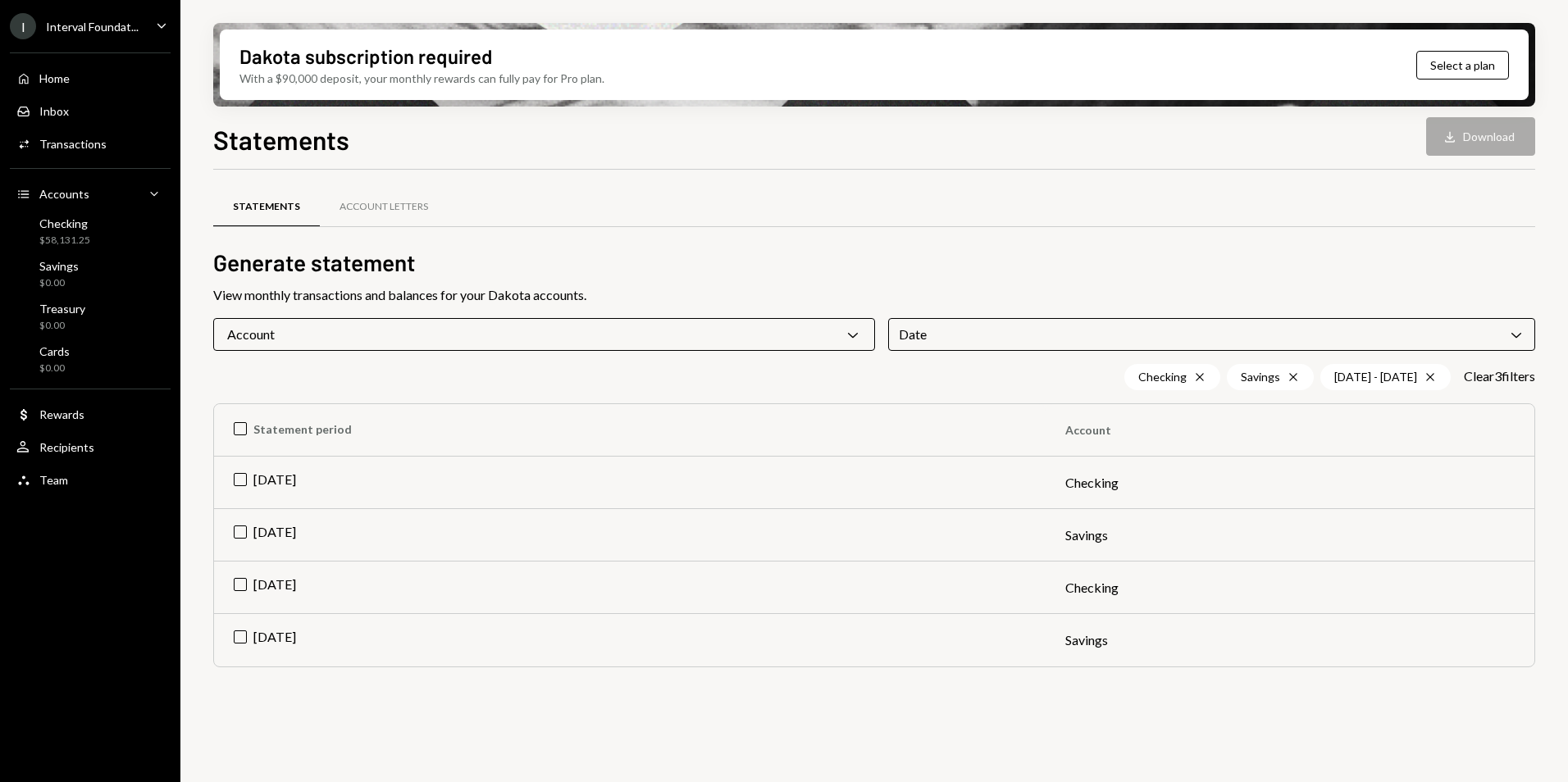
click at [859, 253] on h2 "Generate statement" at bounding box center [875, 263] width 1322 height 32
click at [242, 427] on th "Statement period" at bounding box center [629, 430] width 831 height 52
click at [1470, 149] on button "Download Download (4)" at bounding box center [1472, 136] width 125 height 38
click at [1287, 380] on icon "Cross" at bounding box center [1293, 376] width 13 height 13
click at [1287, 378] on icon "Cross" at bounding box center [1293, 376] width 13 height 13
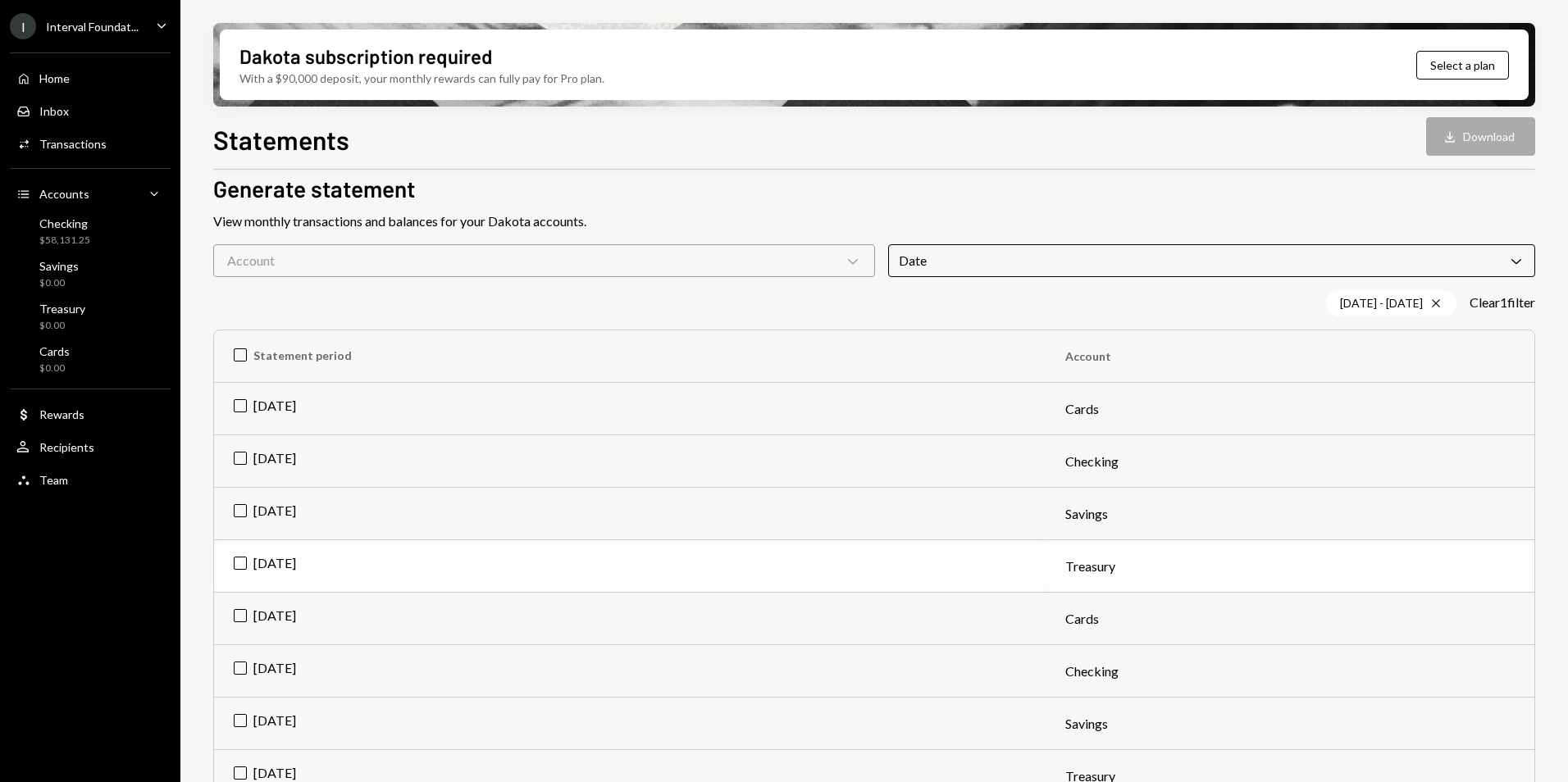
scroll to position [109, 0]
